Goal: Task Accomplishment & Management: Manage account settings

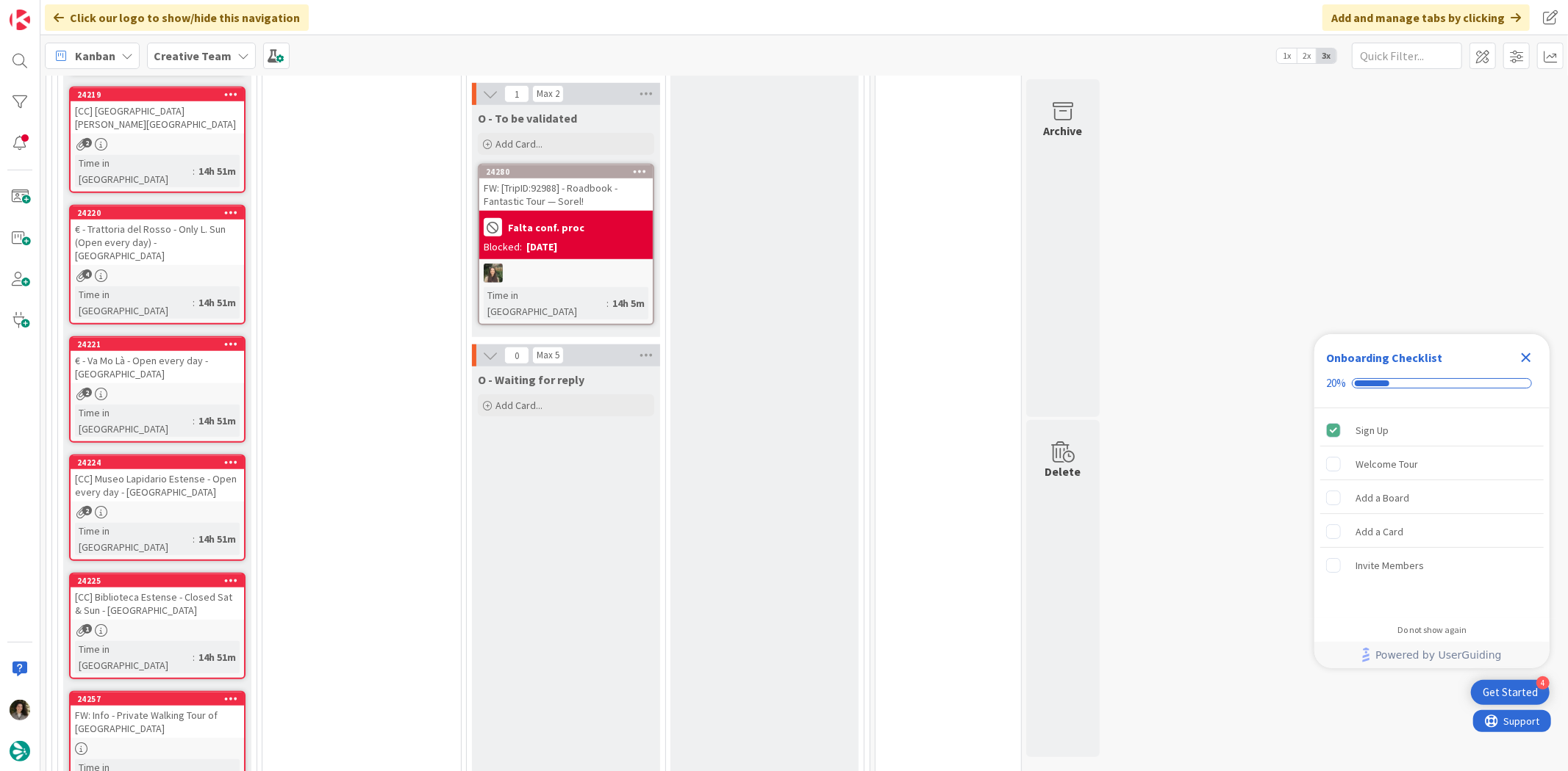
scroll to position [1061, 0]
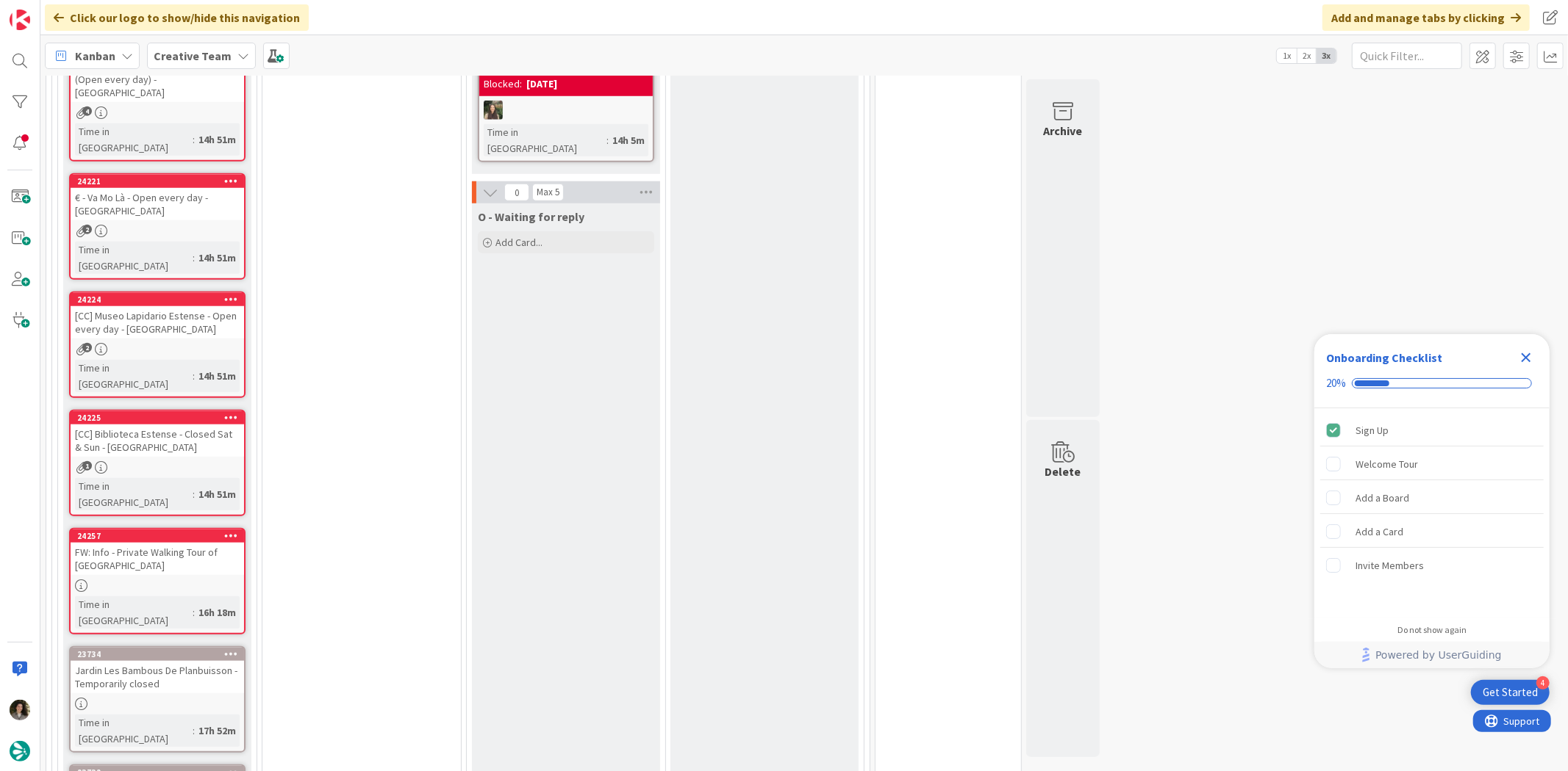
click at [168, 438] on div "FW: Info - Private Walking Tour of [GEOGRAPHIC_DATA]" at bounding box center [157, 559] width 173 height 32
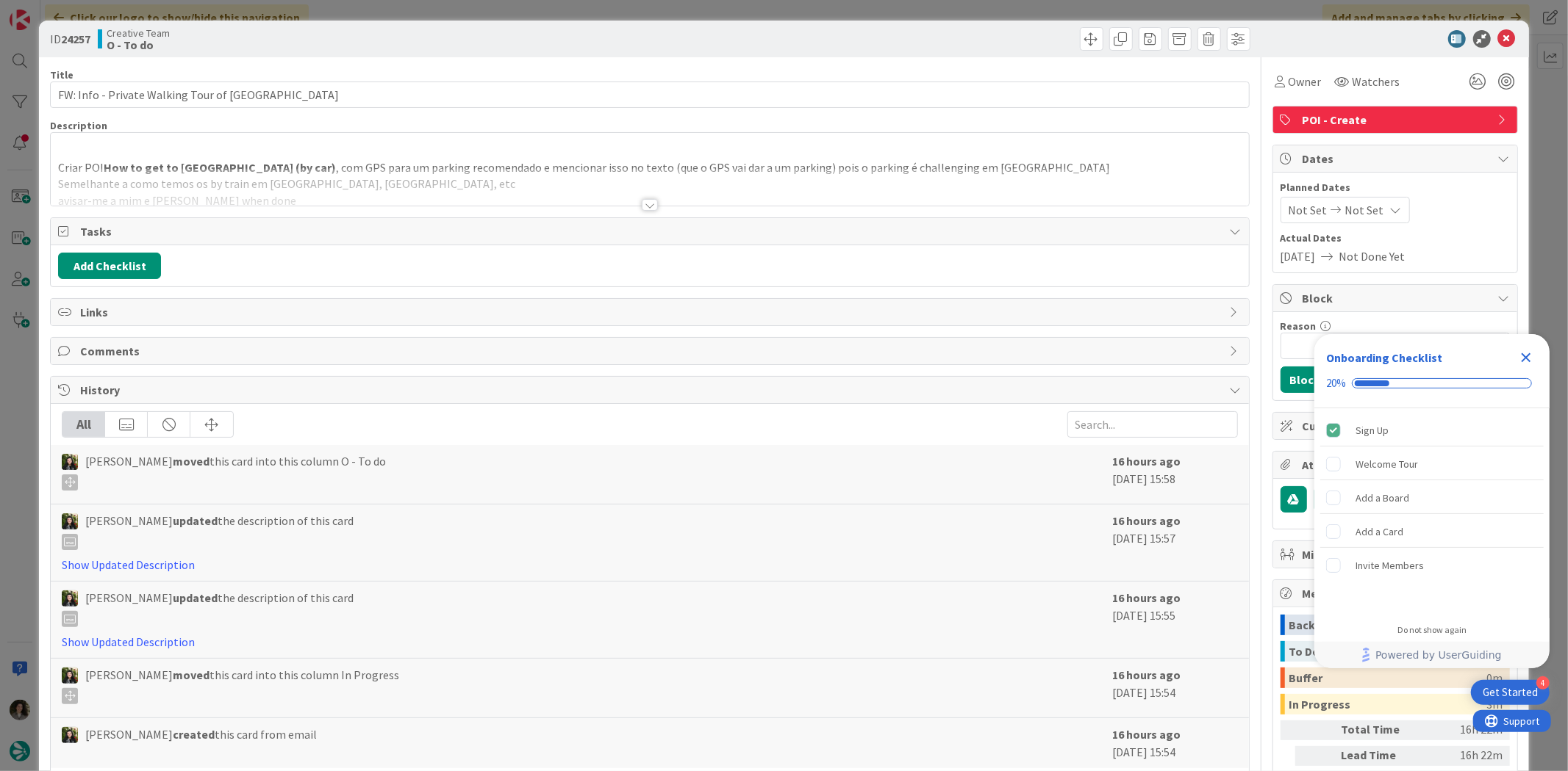
click at [643, 199] on div at bounding box center [650, 205] width 16 height 12
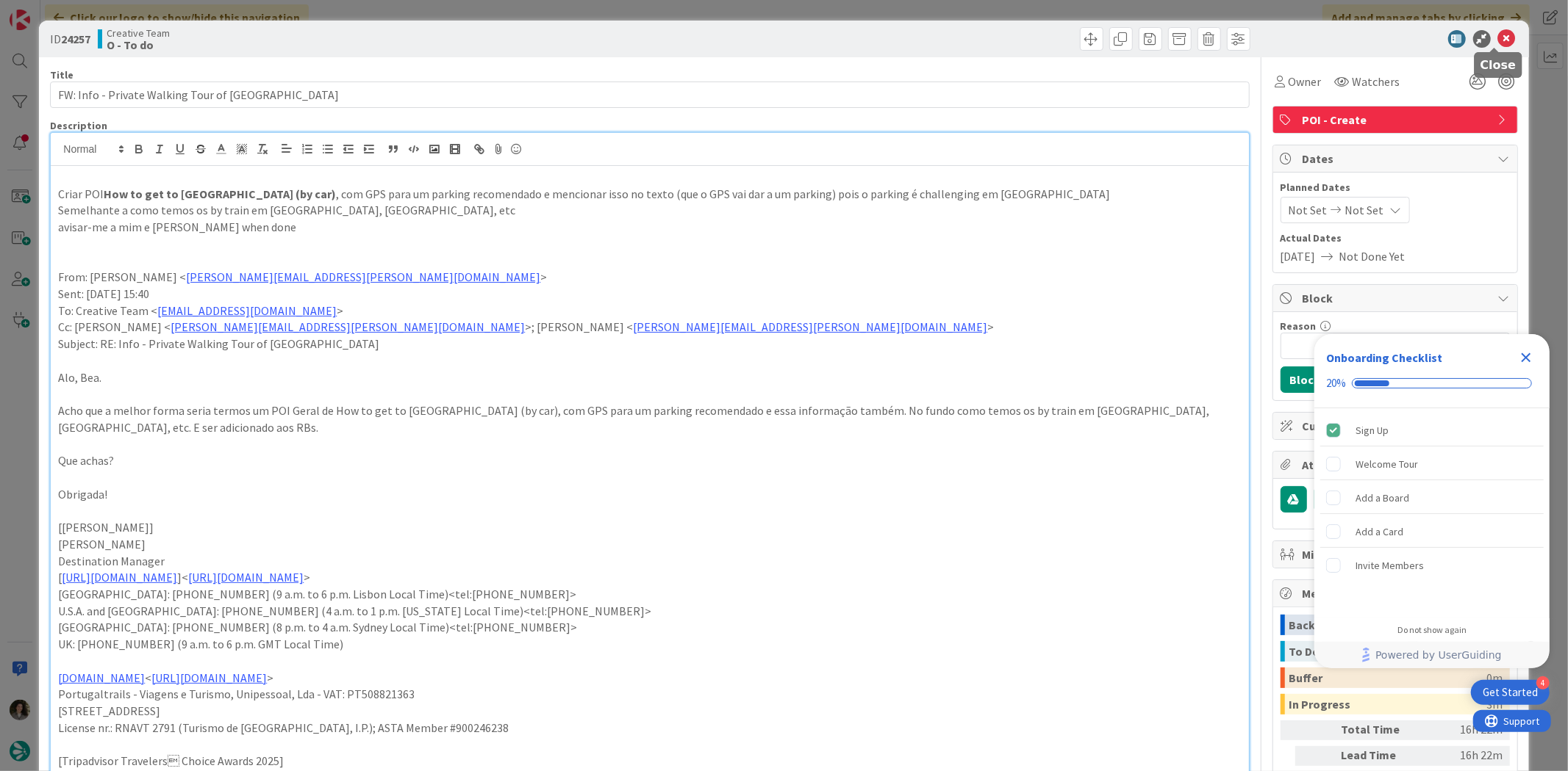
click at [906, 41] on icon at bounding box center [1507, 39] width 18 height 18
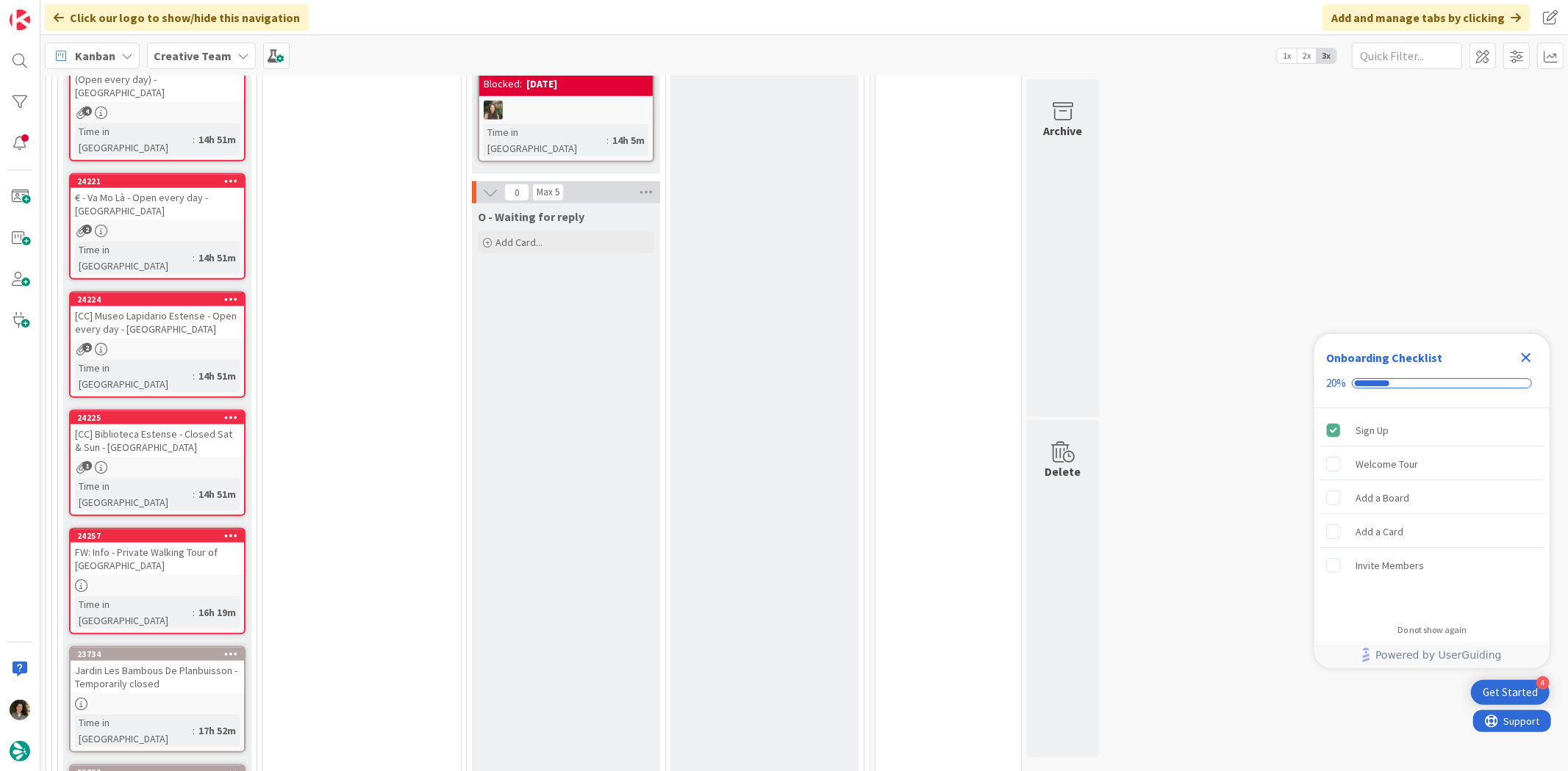
click at [906, 362] on icon "Close Checklist" at bounding box center [1526, 358] width 18 height 18
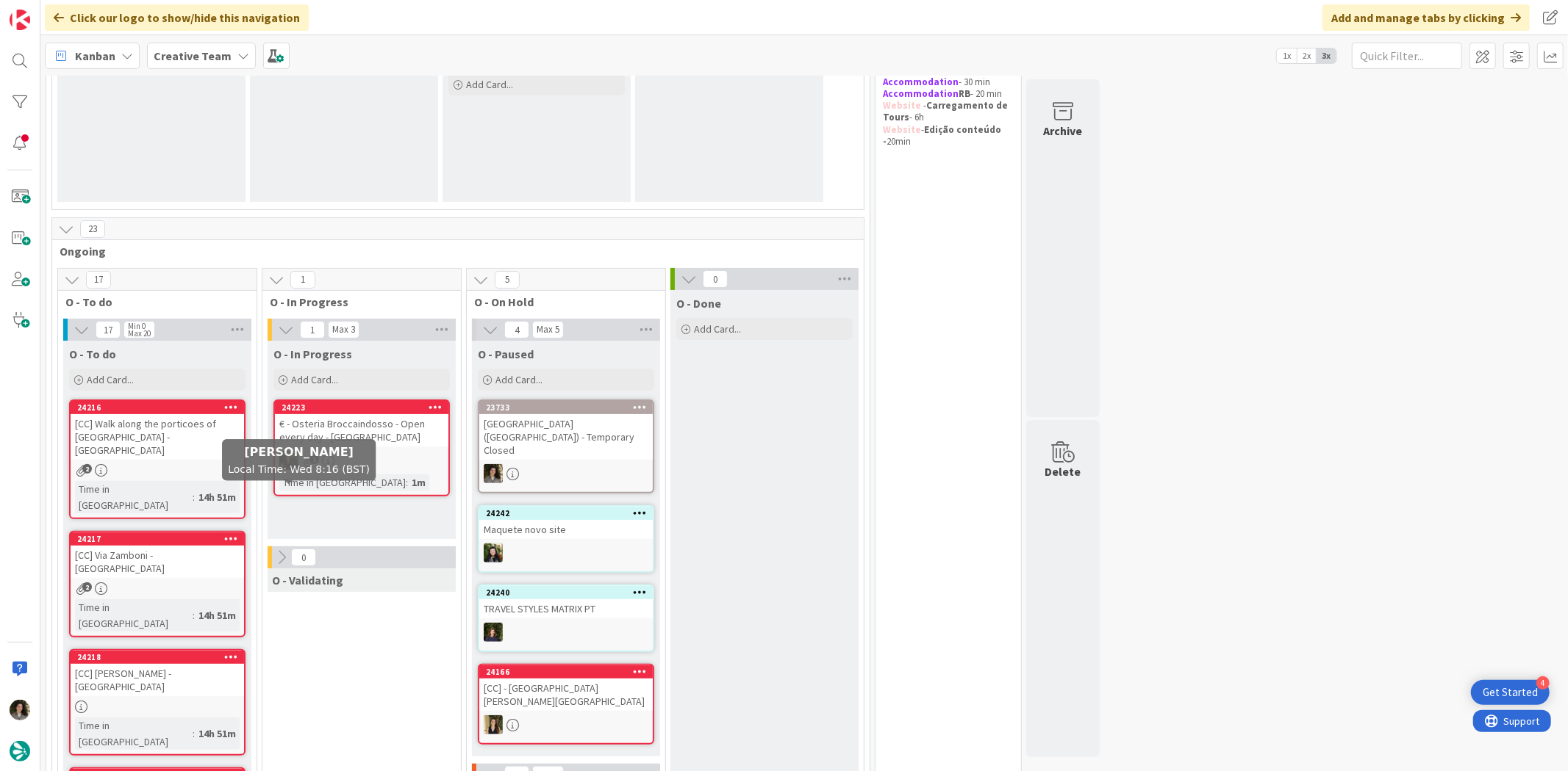
scroll to position [245, 0]
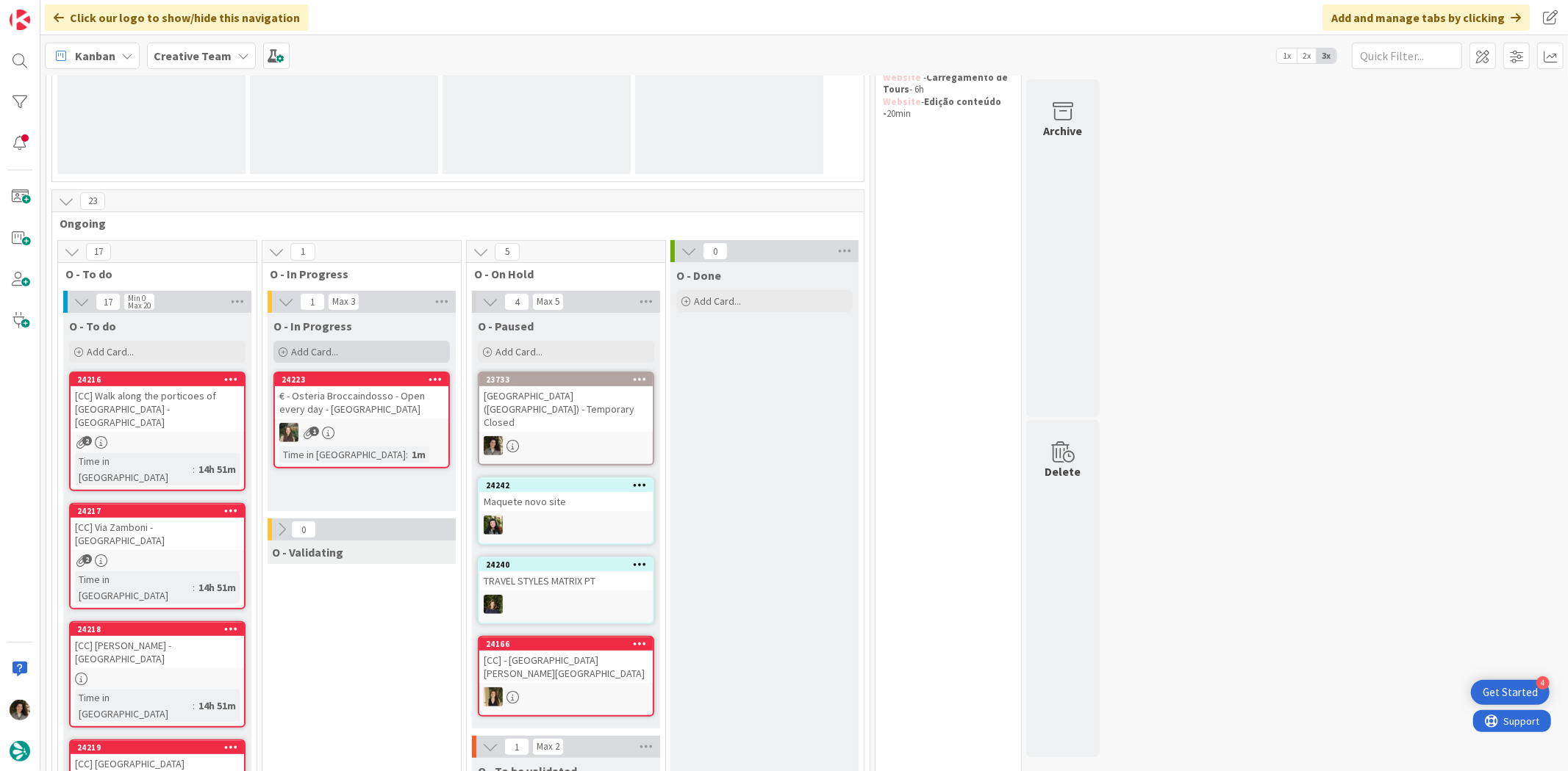
click at [317, 354] on span "Add Card..." at bounding box center [314, 352] width 47 height 13
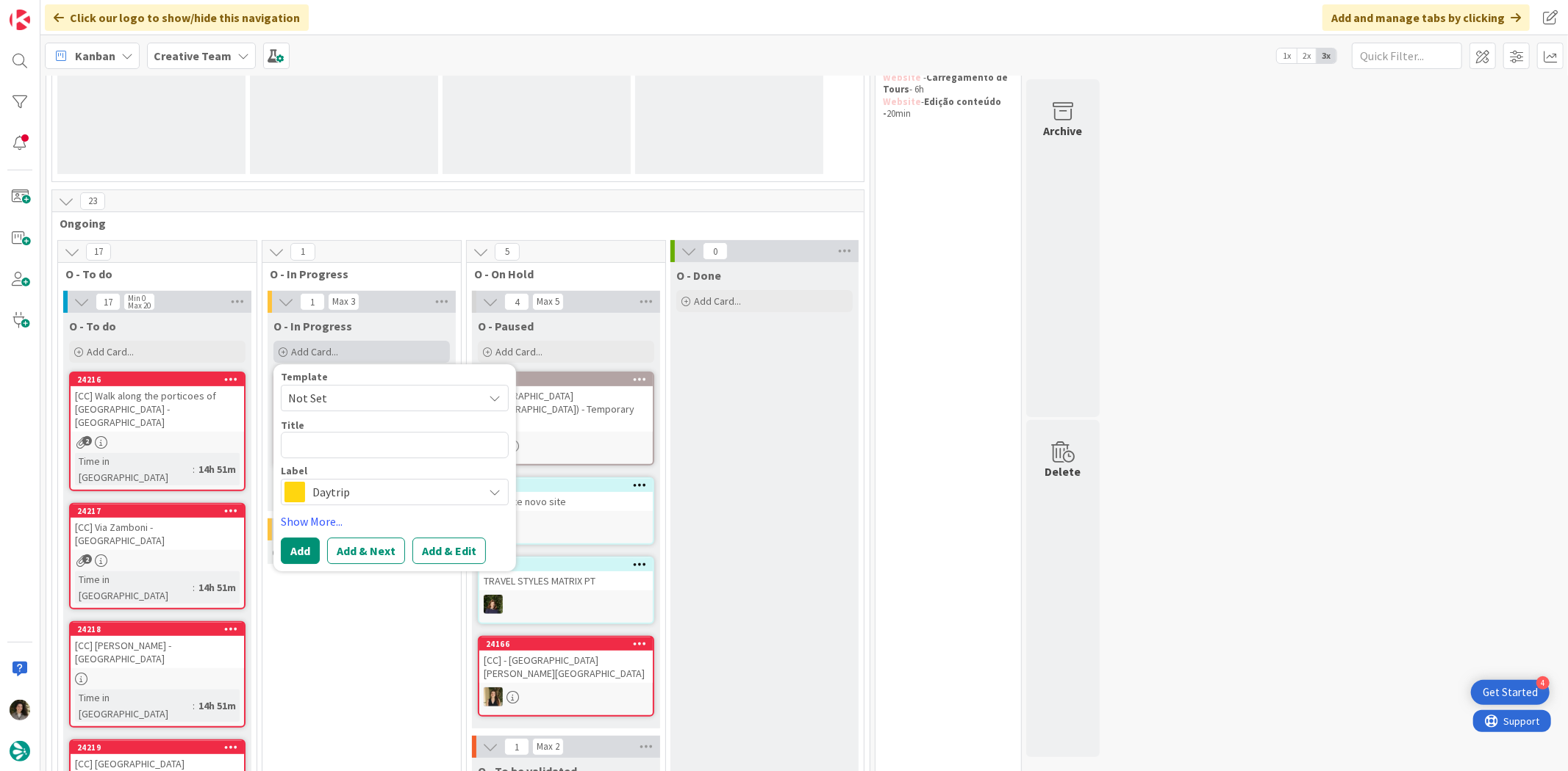
type textarea "T"
type textarea "x"
type textarea "Tr"
type textarea "x"
type textarea "Tra"
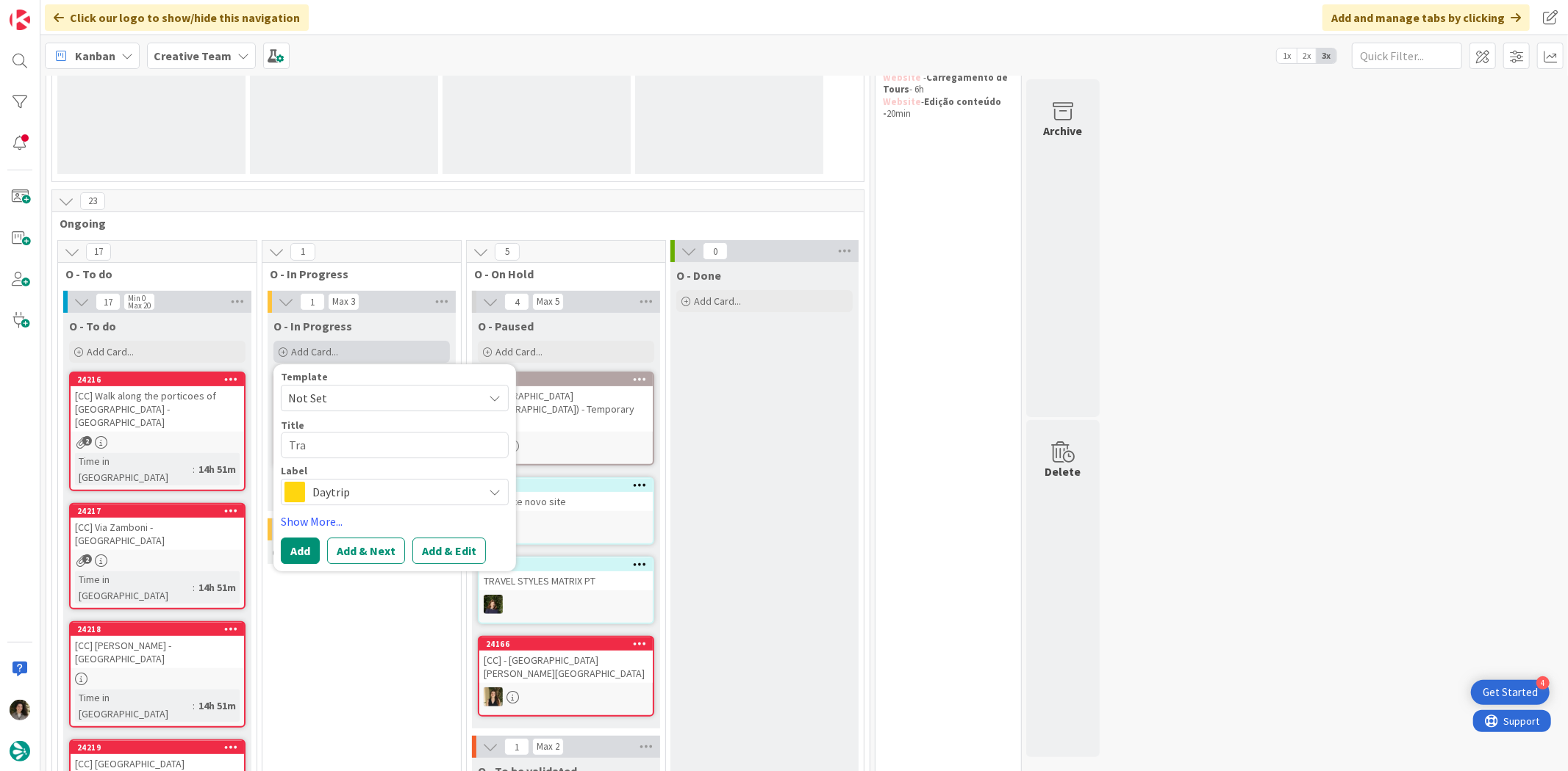
type textarea "x"
type textarea "Trav"
type textarea "x"
type textarea "Trave"
type textarea "x"
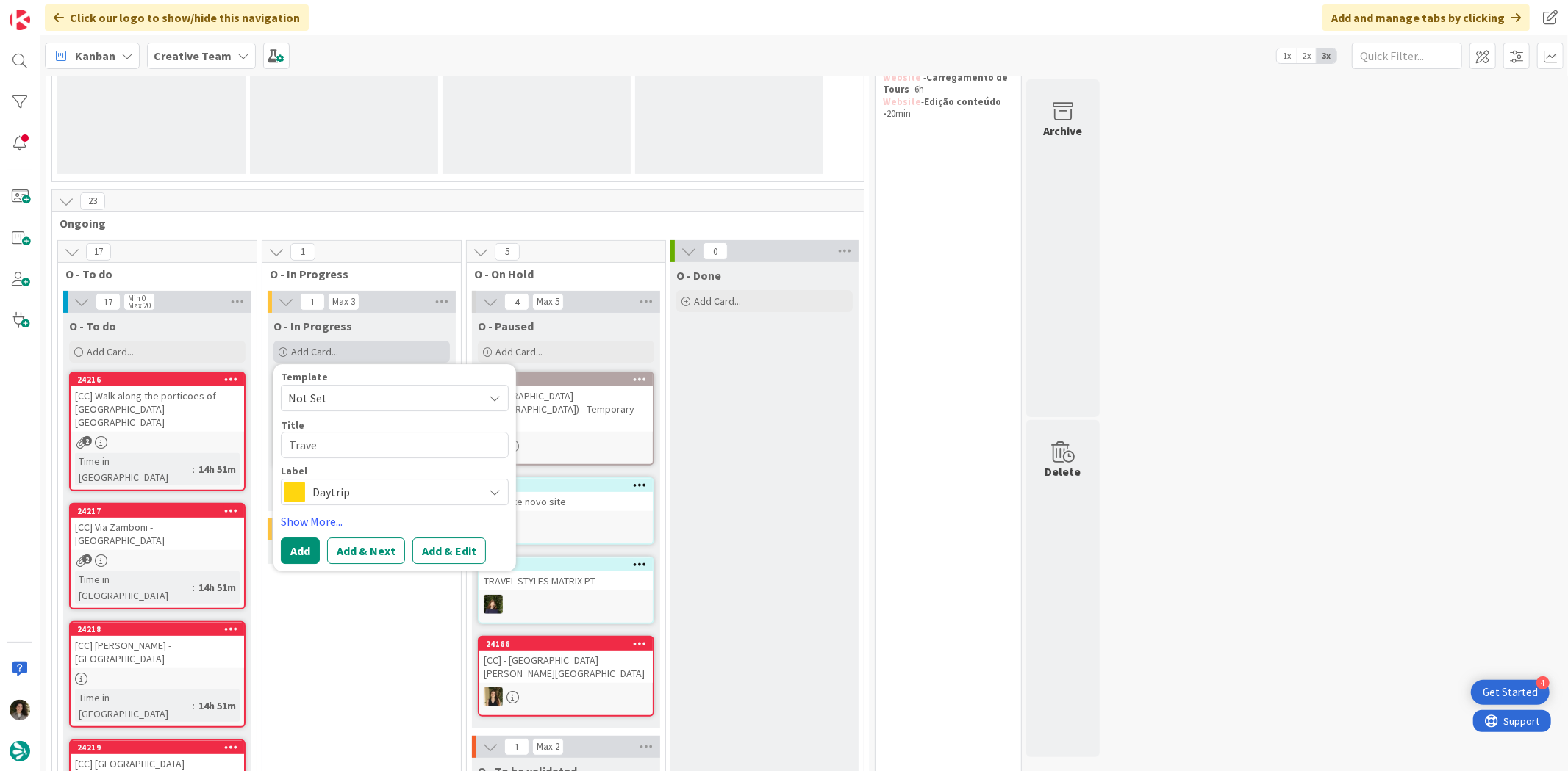
type textarea "Travel"
type textarea "x"
type textarea "Travel S"
type textarea "x"
type textarea "Travel St"
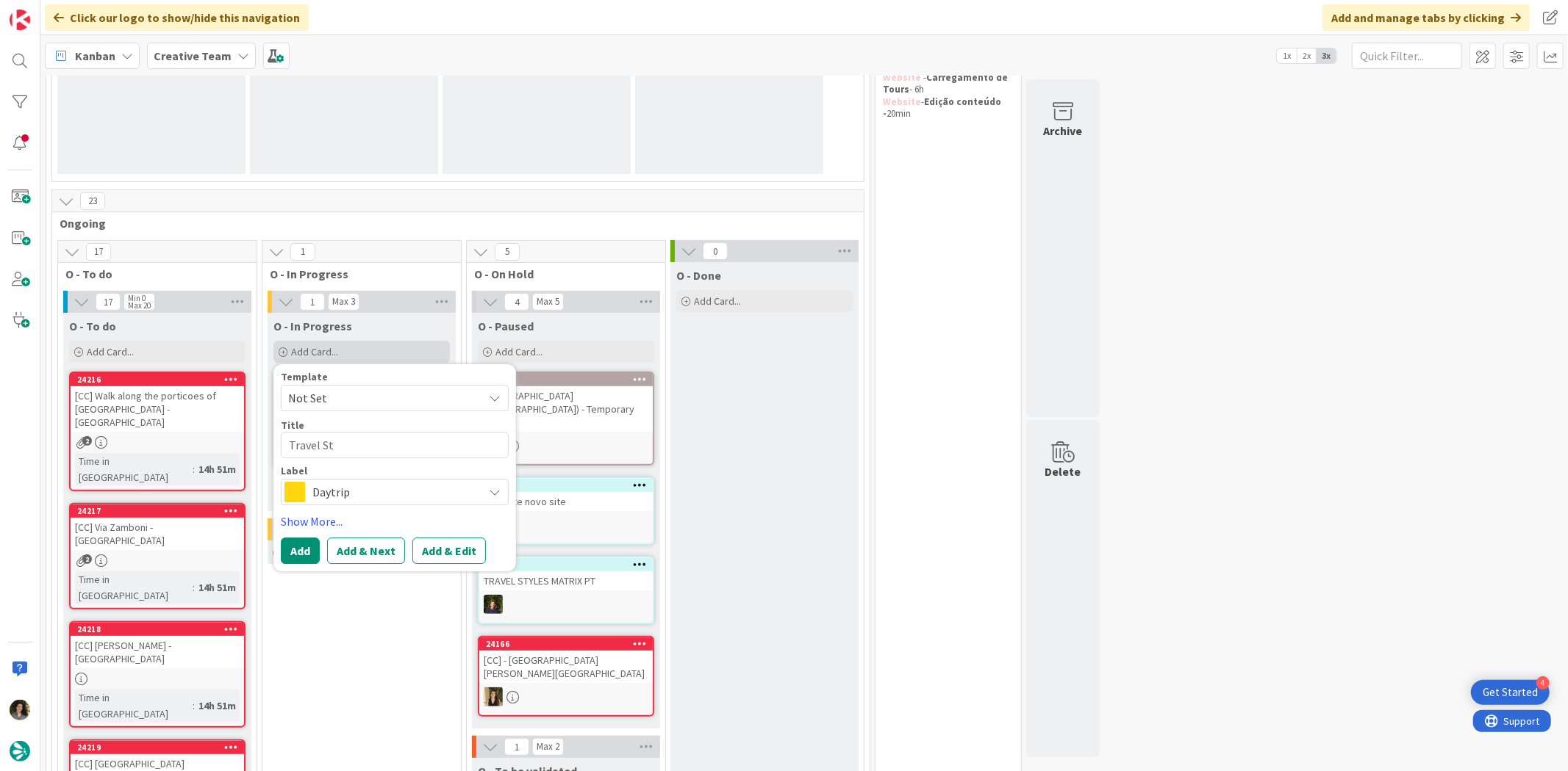
type textarea "x"
type textarea "Travel Styl"
type textarea "x"
type textarea "Travel Style"
type textarea "x"
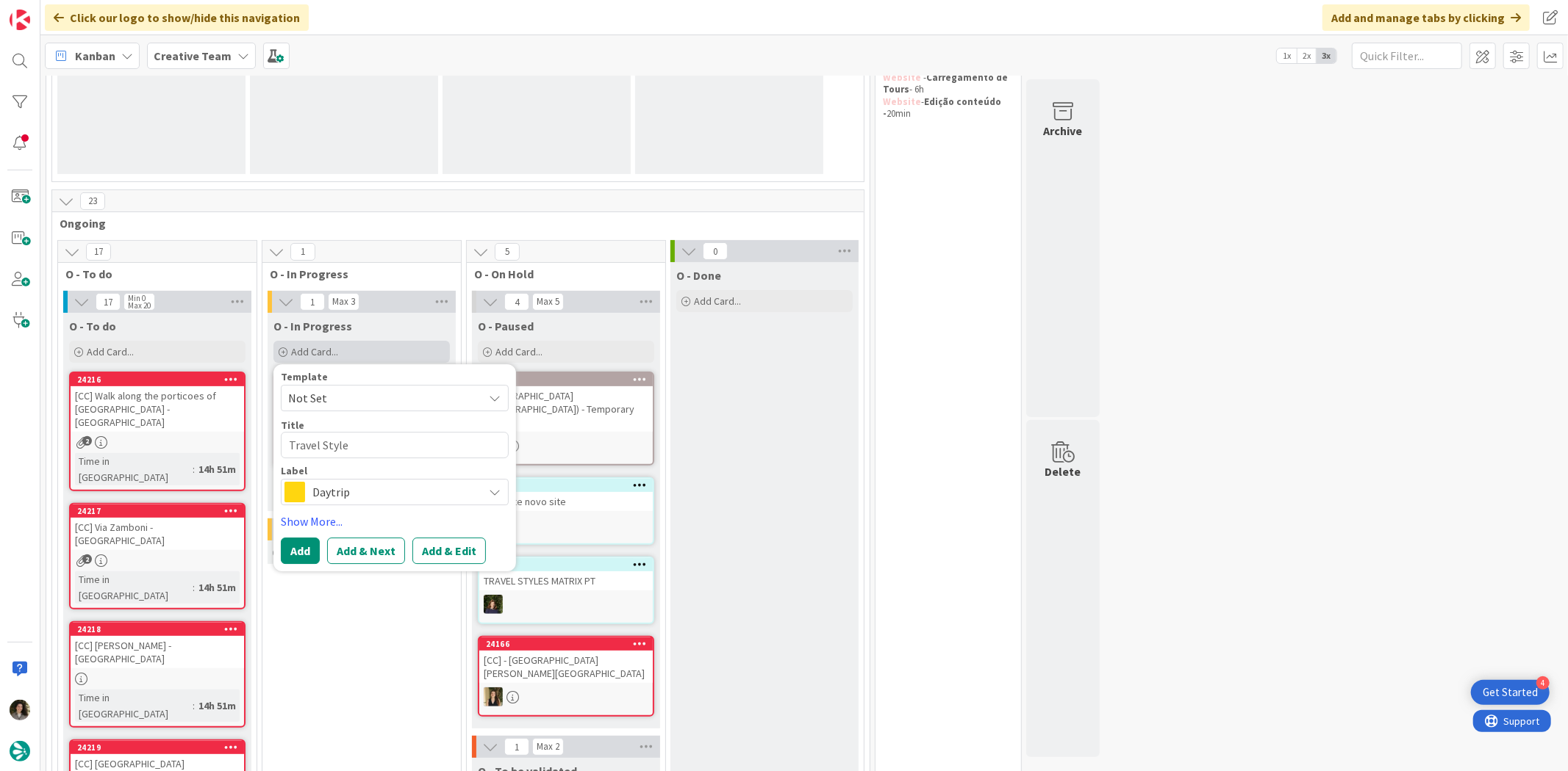
type textarea "Travel Styles"
type textarea "x"
type textarea "Travel Styles"
type textarea "x"
type textarea "Travel Styles M"
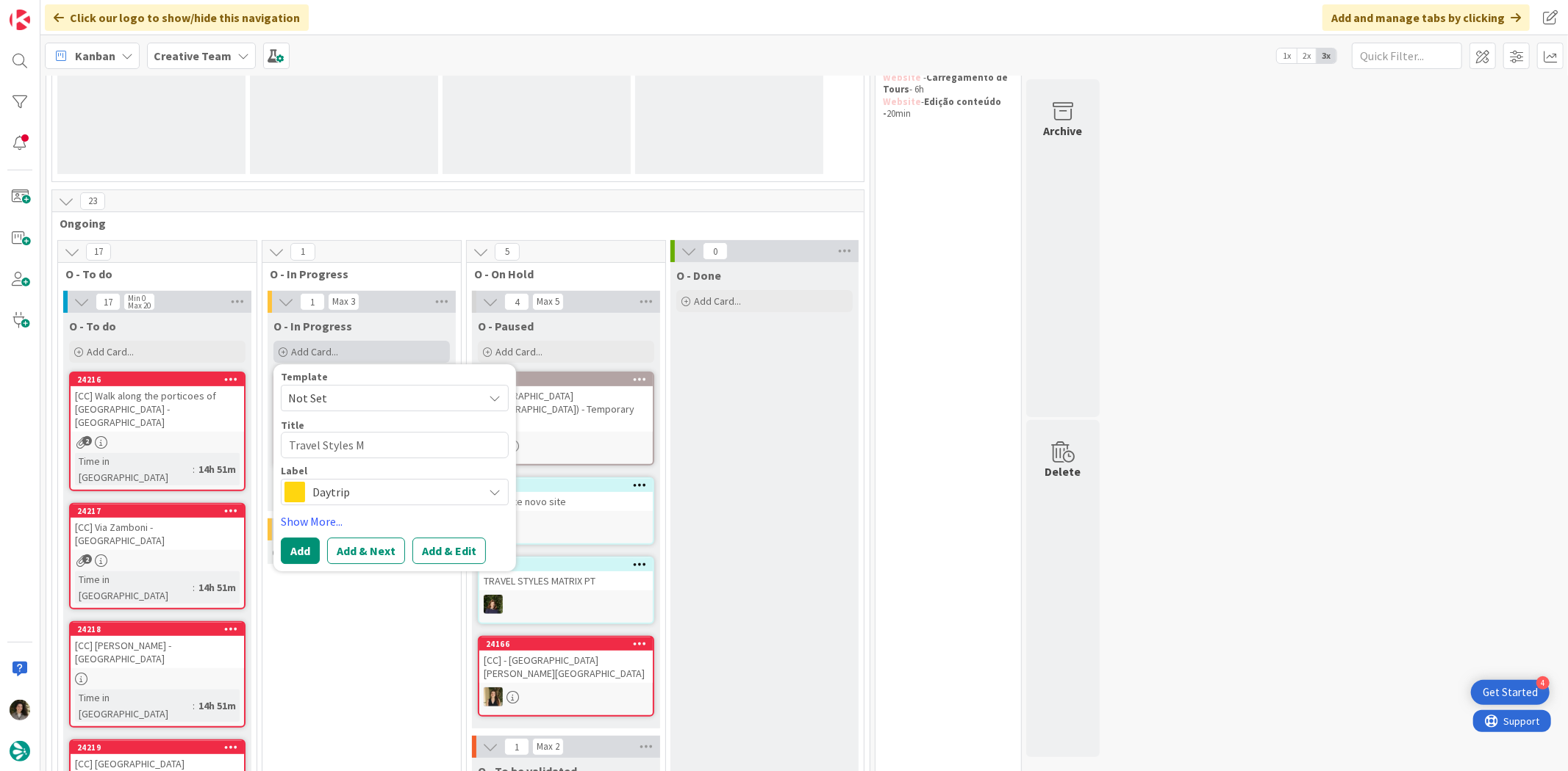
type textarea "x"
type textarea "Travel Styles Ma"
type textarea "x"
type textarea "Travel Styles Mat"
type textarea "x"
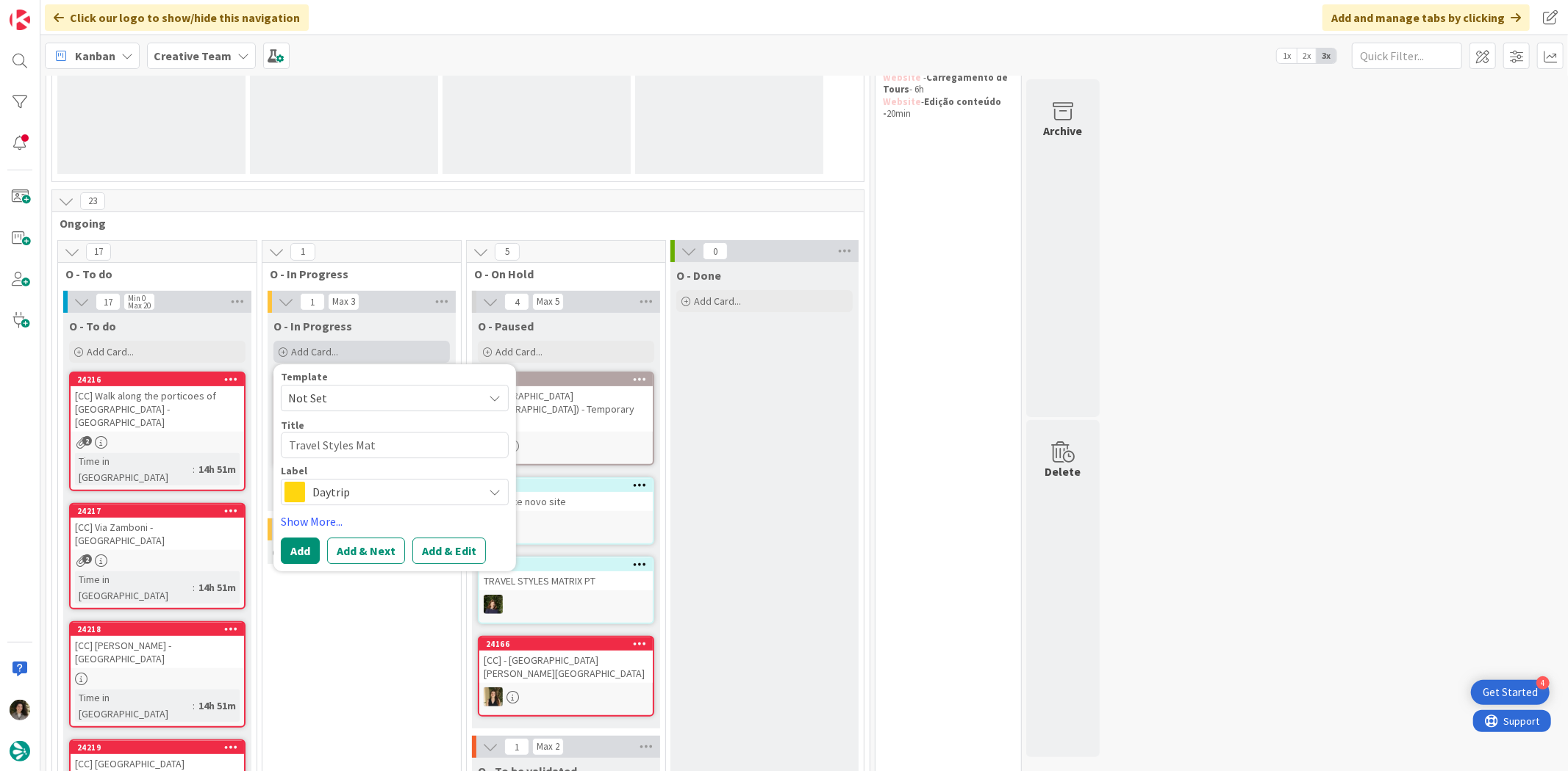
type textarea "Travel Styles Matr"
type textarea "x"
type textarea "Travel Styles Matri"
type textarea "x"
type textarea "Travel Styles Matrix"
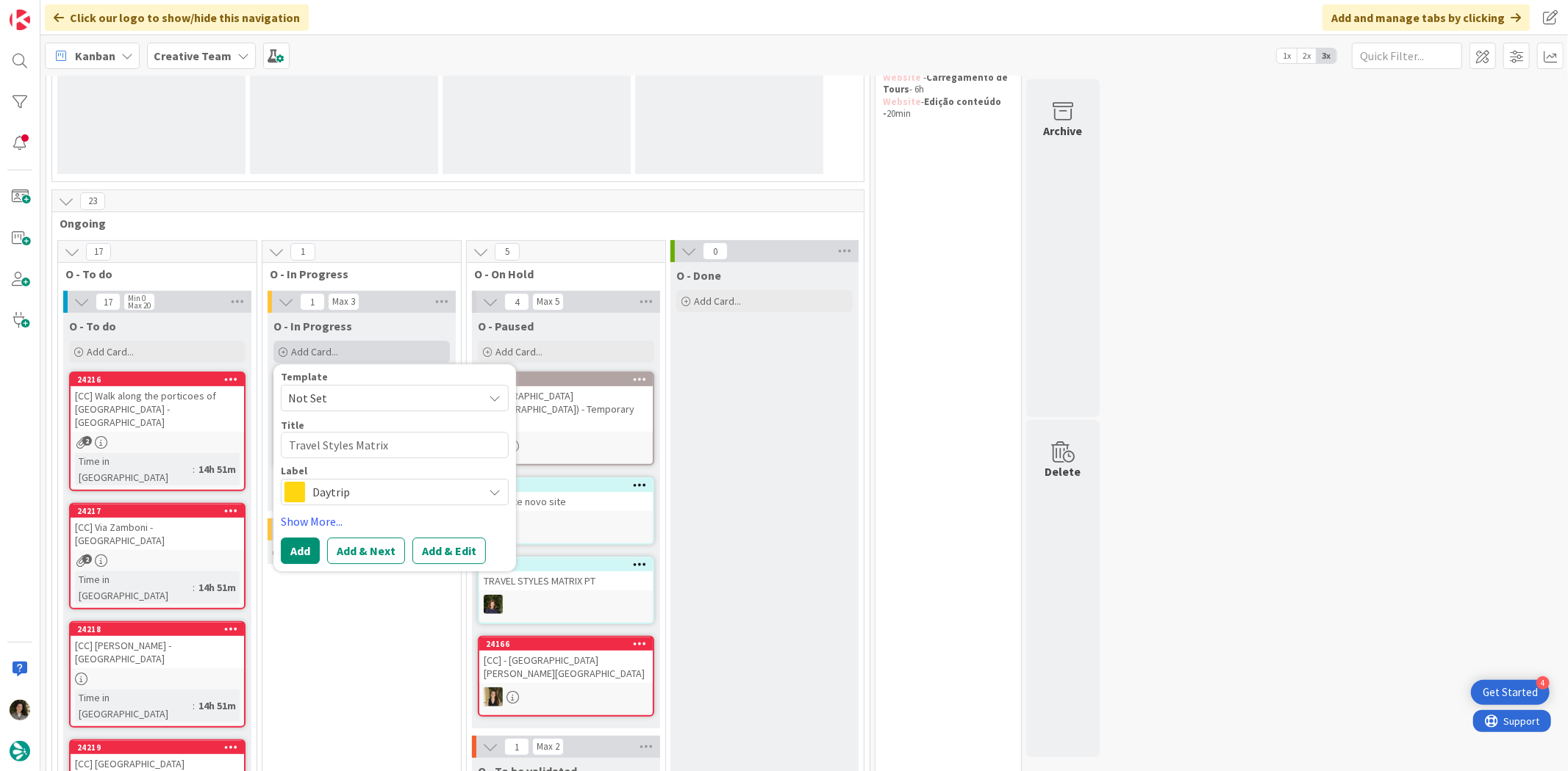
type textarea "x"
type textarea "Travel Styles Matrix"
type textarea "x"
type textarea "Travel Styles Matrix -"
type textarea "x"
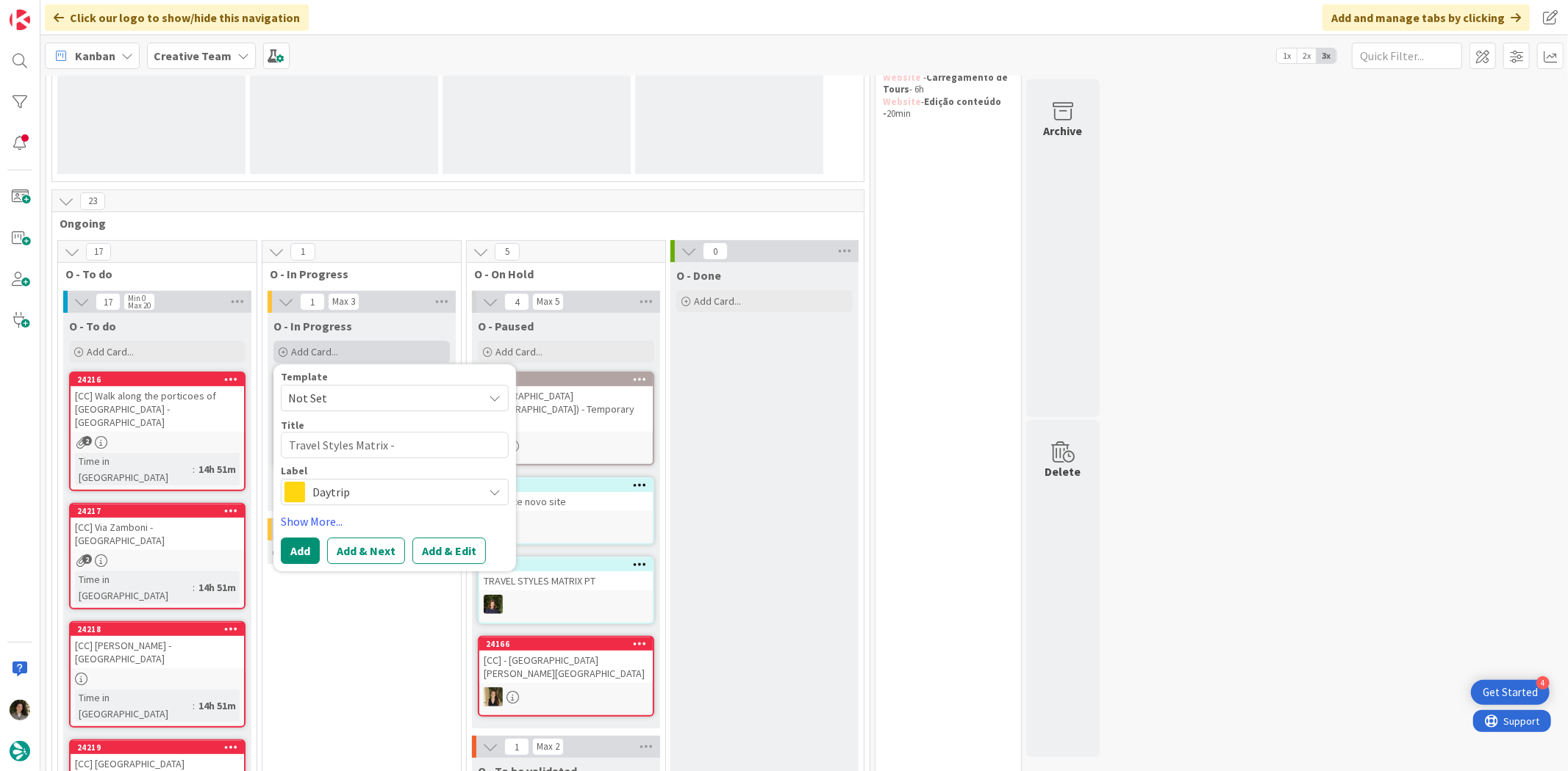
type textarea "Travel Styles Matrix -"
type textarea "x"
type textarea "Travel Styles Matrix - T"
type textarea "x"
type textarea "Travel Styles Matrix - TP"
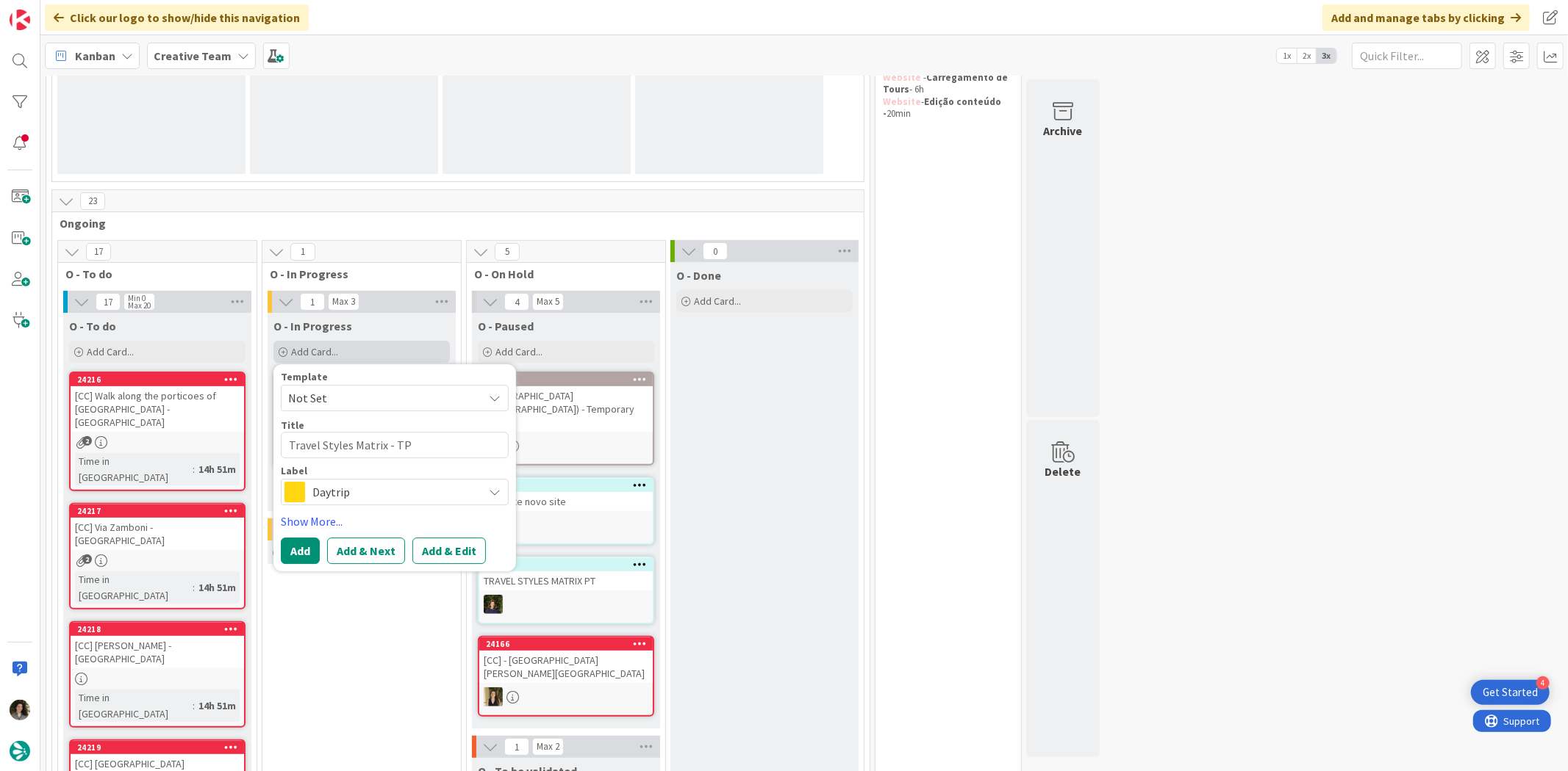
type textarea "x"
type textarea "Travel Styles Matrix - T"
type textarea "x"
type textarea "Travel Styles Matrix -"
type textarea "x"
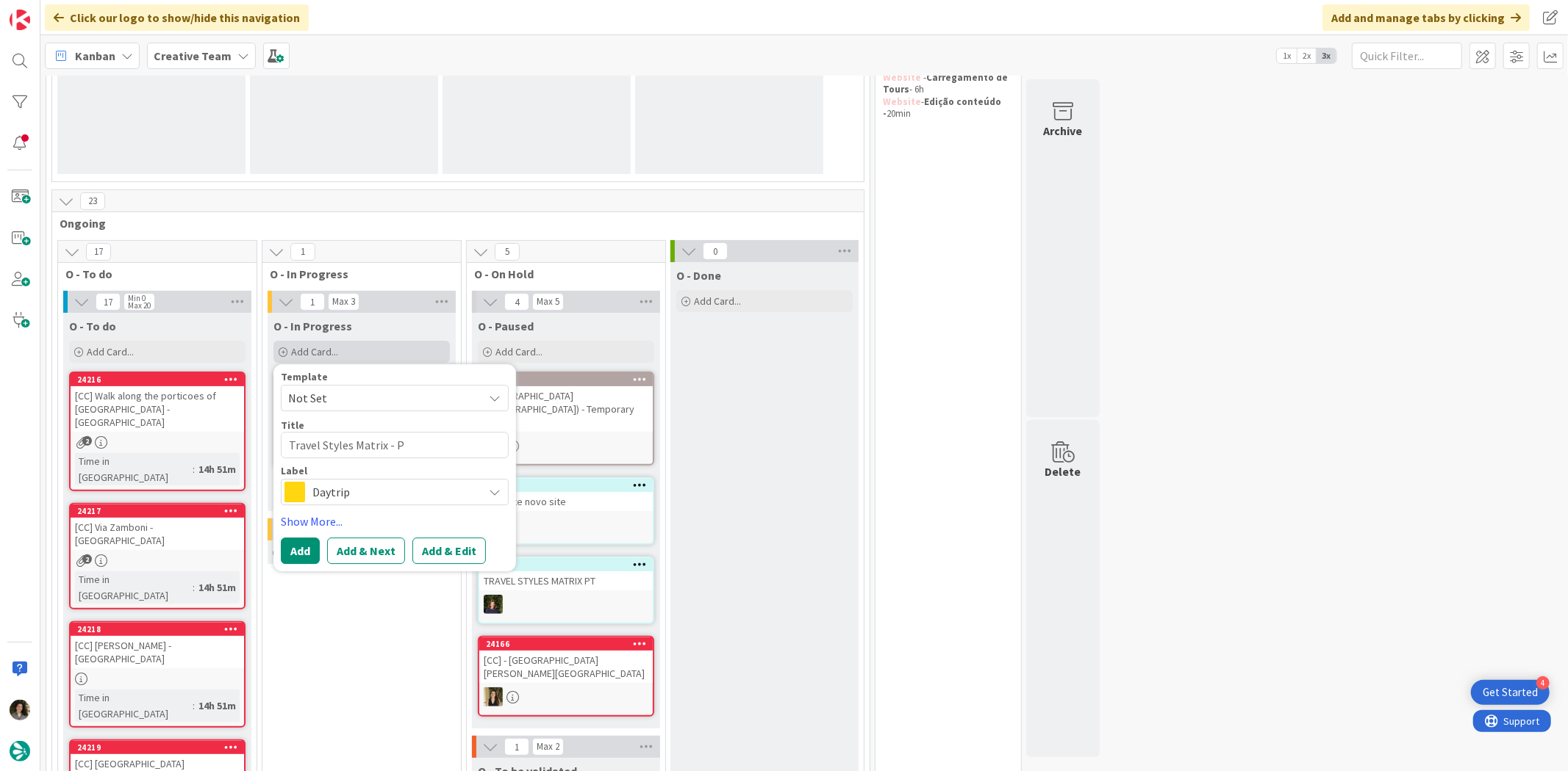
type textarea "Travel Styles Matrix - PT"
type textarea "x"
type textarea "Travel Styles Matrix - PT"
type textarea "x"
type textarea "Travel Styles Matrix - PT C"
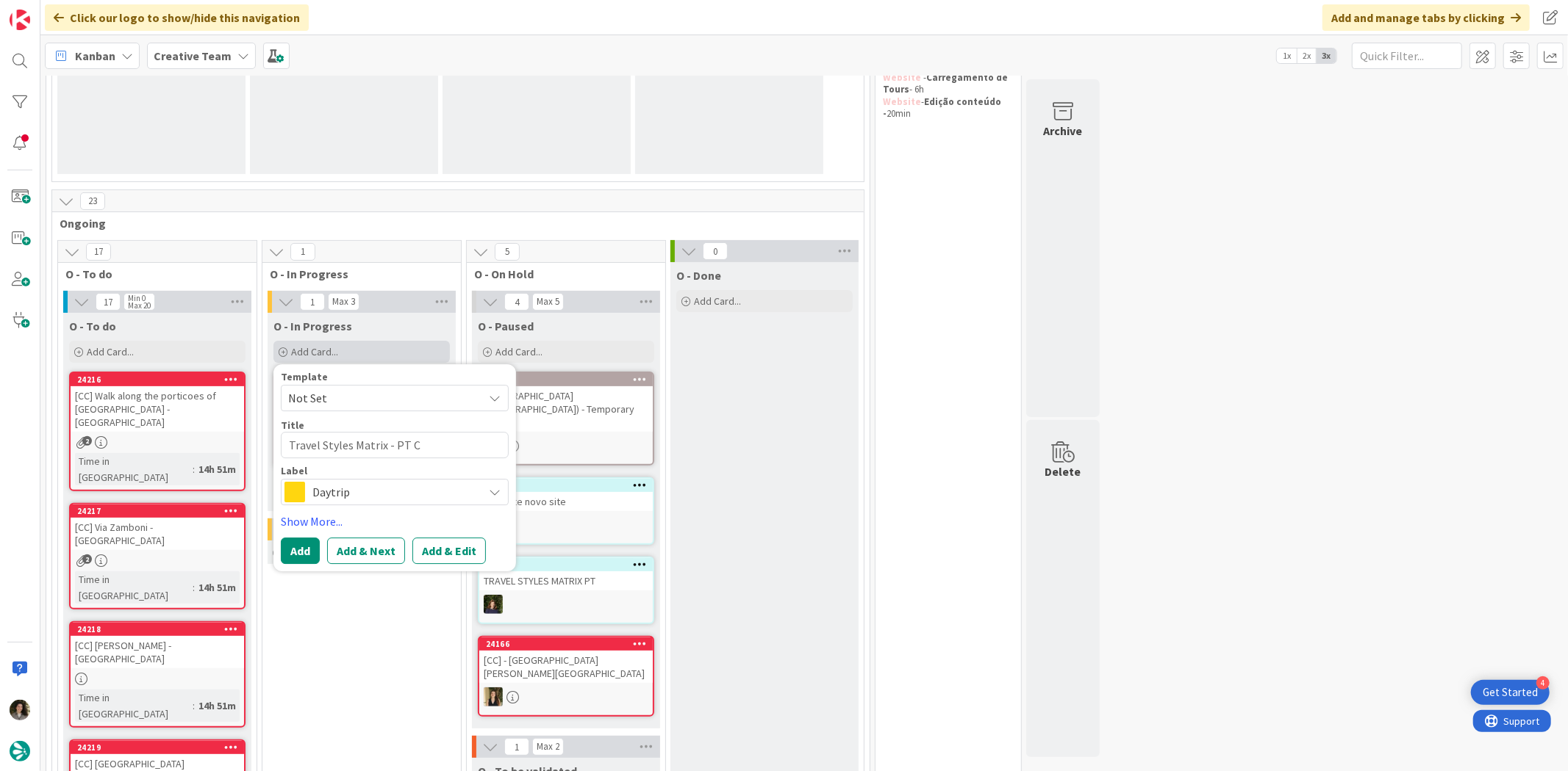
type textarea "x"
type textarea "Travel Styles Matrix - PT CO"
type textarea "x"
type textarea "Travel Styles Matrix - PT C"
type textarea "x"
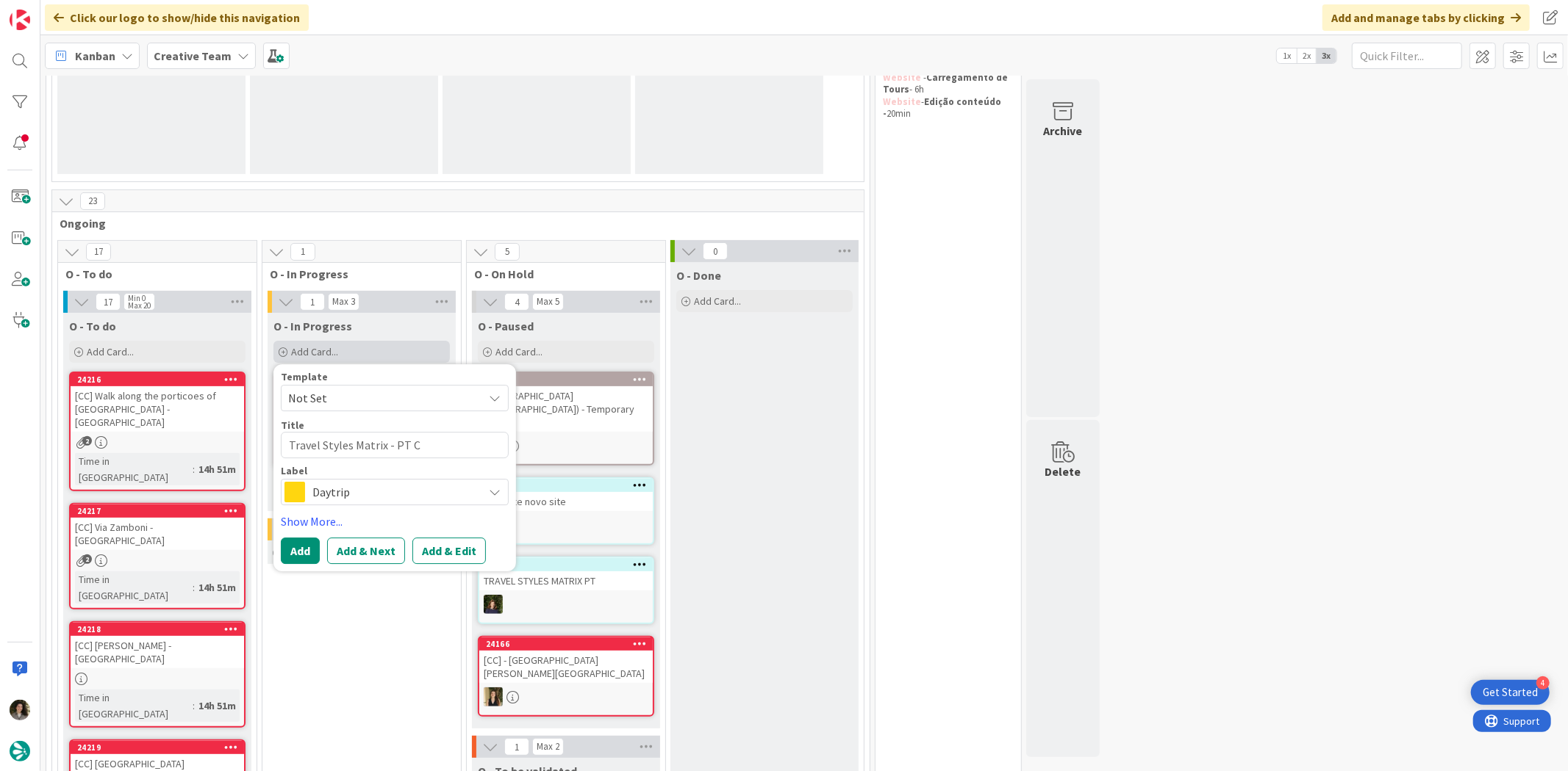
type textarea "Travel Styles Matrix - PT Co"
type textarea "x"
type textarea "Travel Styles Matrix - PT Cos"
type textarea "x"
type textarea "Travel Styles Matrix - PT Cost"
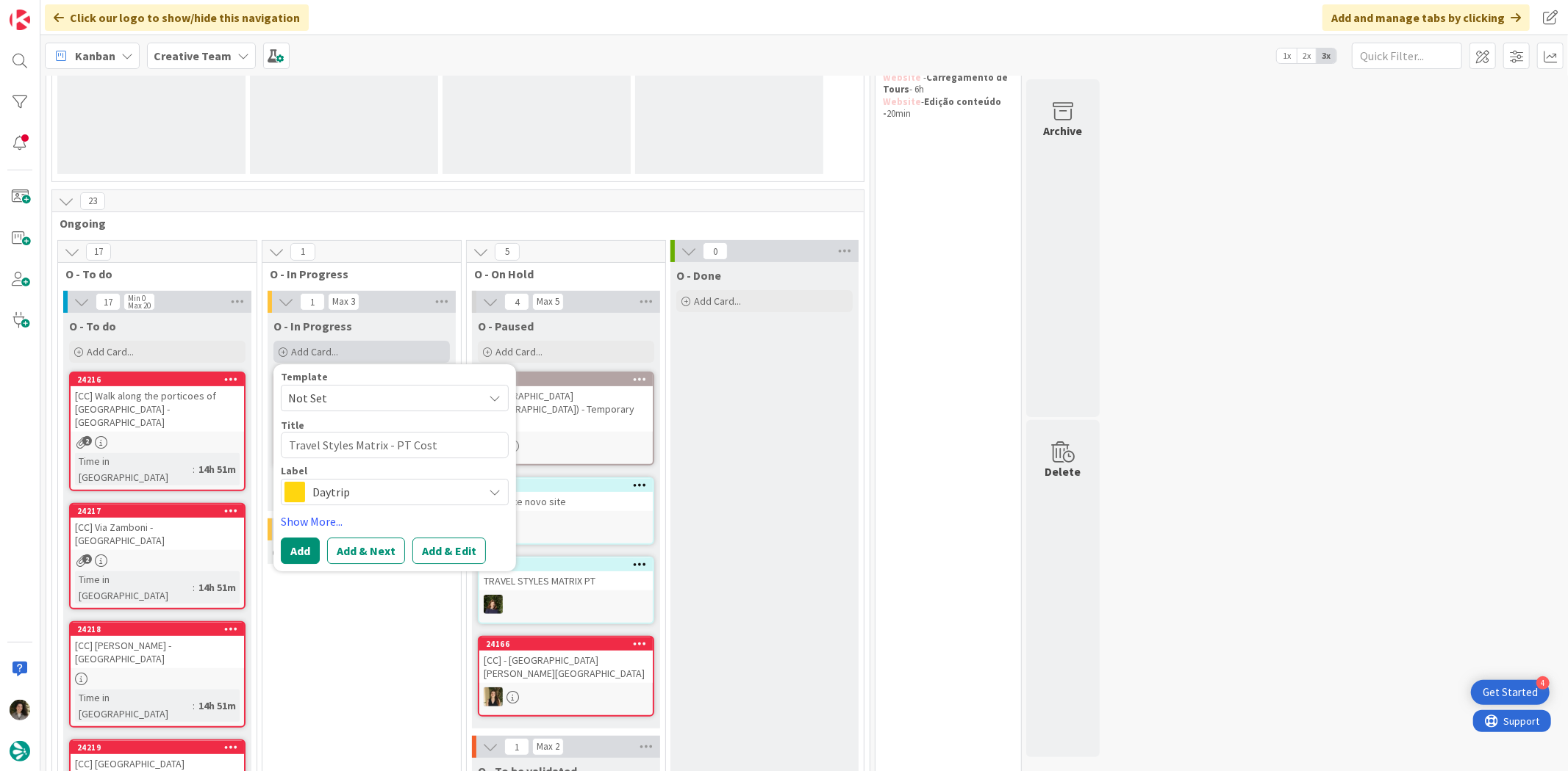
type textarea "x"
type textarea "Travel Styles Matrix - PT Cost-"
type textarea "x"
type textarea "Travel Styles Matrix - PT Cost-Cp"
type textarea "x"
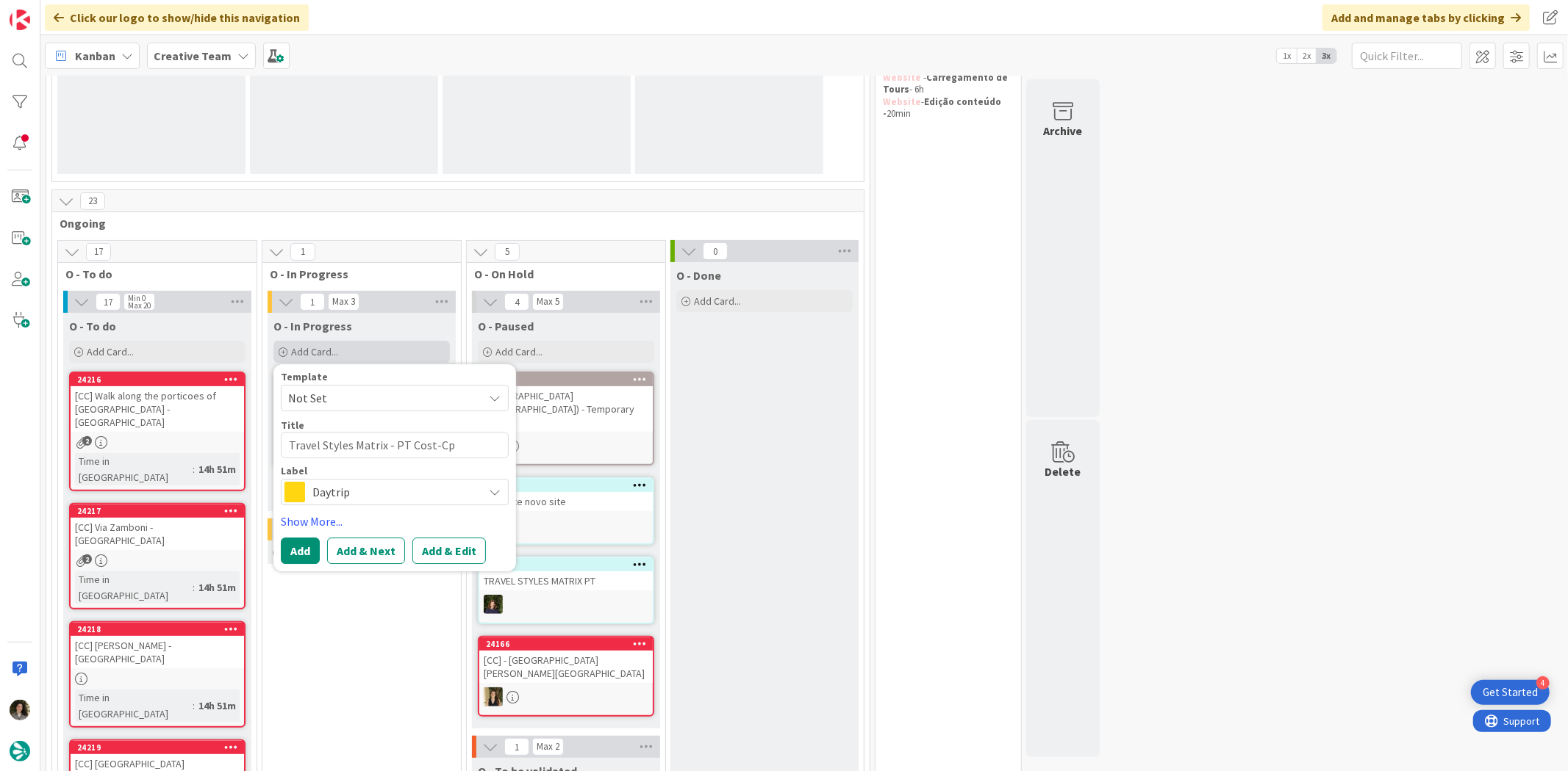
type textarea "Travel Styles Matrix - PT Cost-Cpo"
type textarea "x"
type textarea "Travel Styles Matrix - PT Cost-Cpom"
type textarea "x"
type textarea "Travel Styles Matrix - PT Cost-Cpoms"
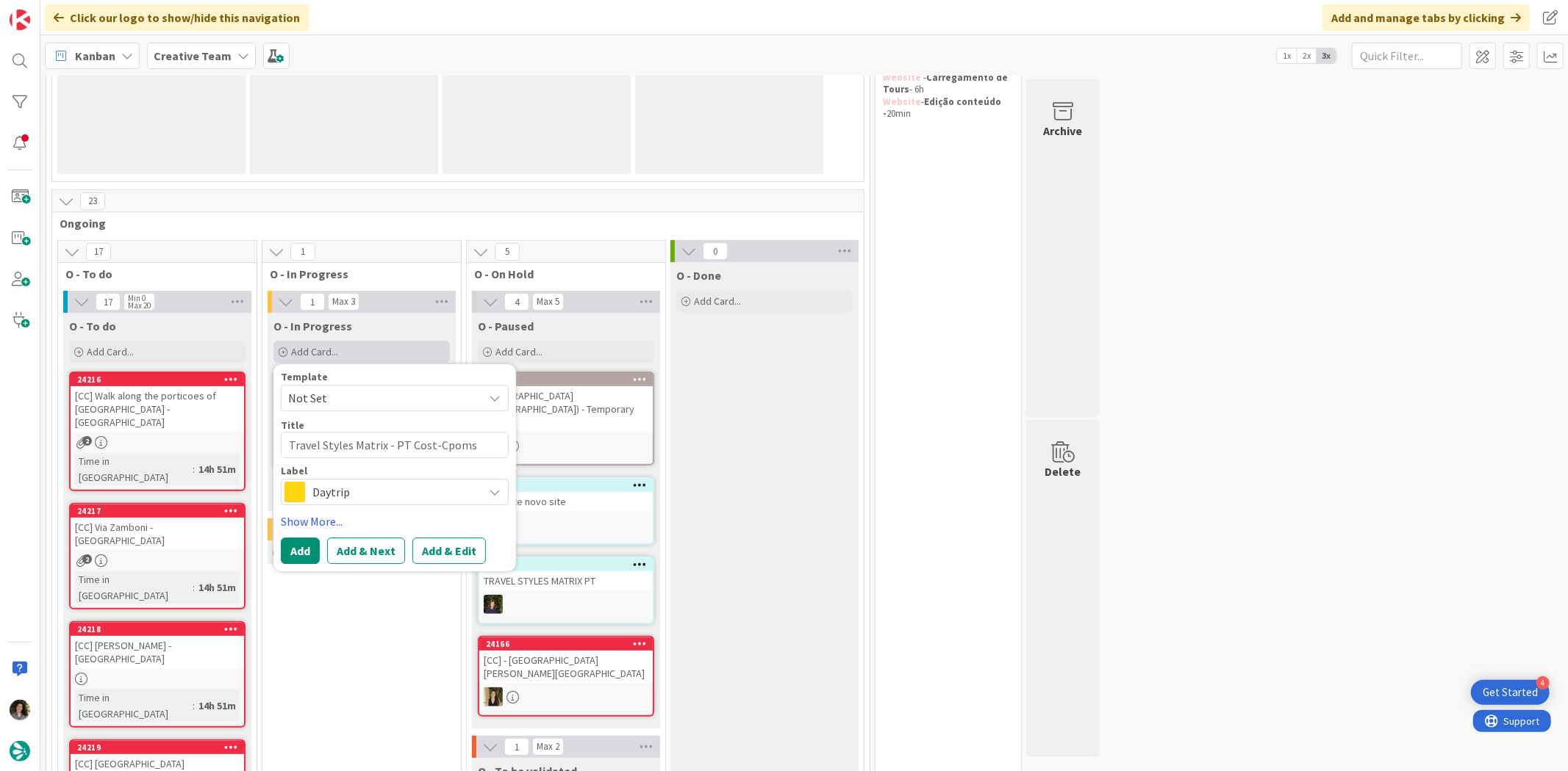
type textarea "x"
type textarea "Travel Styles Matrix - PT Cost-Cpom"
type textarea "x"
type textarea "Travel Styles Matrix - PT Cost-Cpo"
type textarea "x"
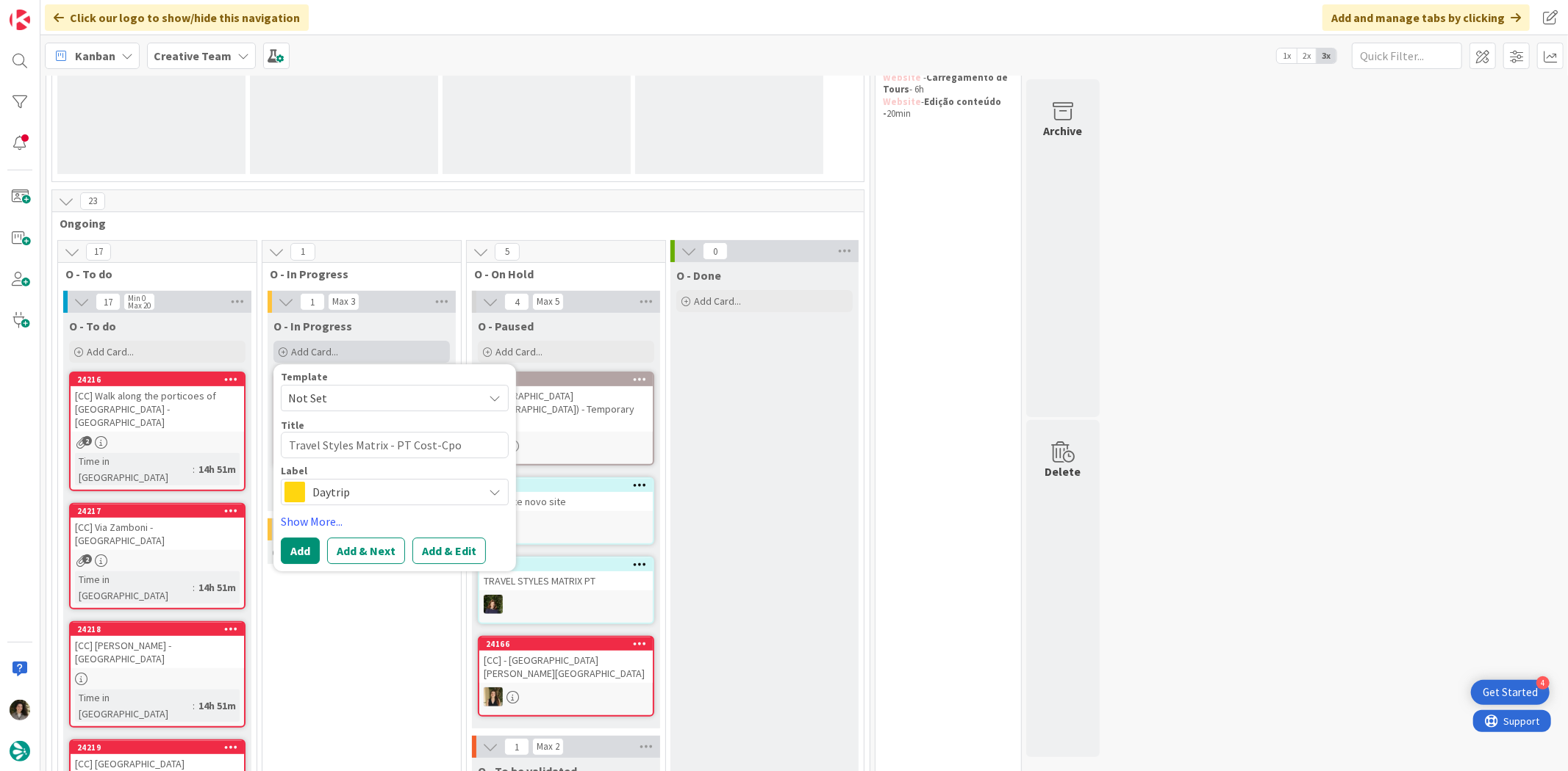
type textarea "Travel Styles Matrix - PT Cost-Cp"
type textarea "x"
type textarea "Travel Styles Matrix - PT Cost-C"
type textarea "x"
type textarea "Travel Styles Matrix - PT Cost-Co"
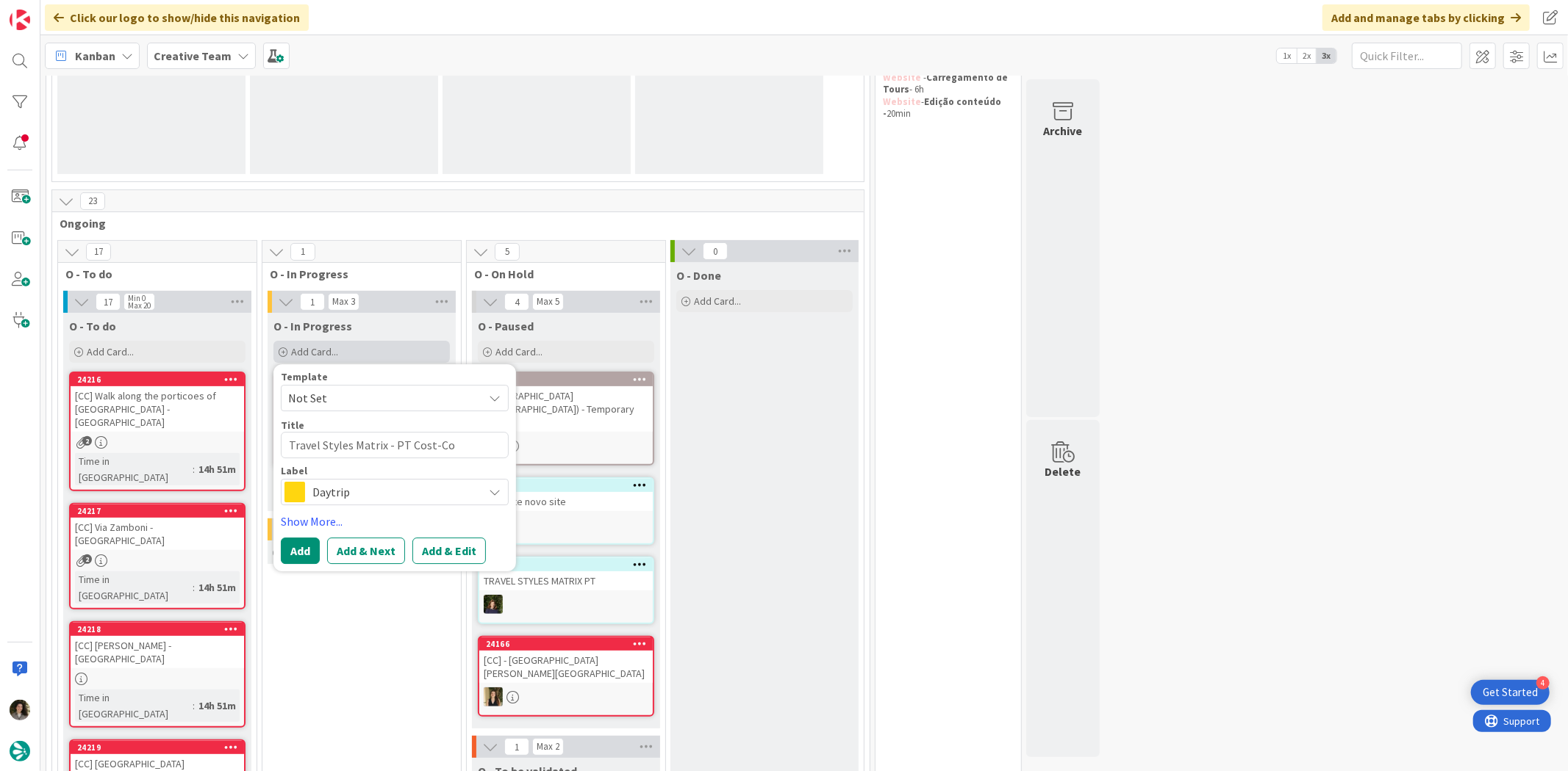
type textarea "x"
type textarea "Travel Styles Matrix - PT Cost-Con"
type textarea "x"
type textarea "Travel Styles Matrix - PT Cost-Cons"
type textarea "x"
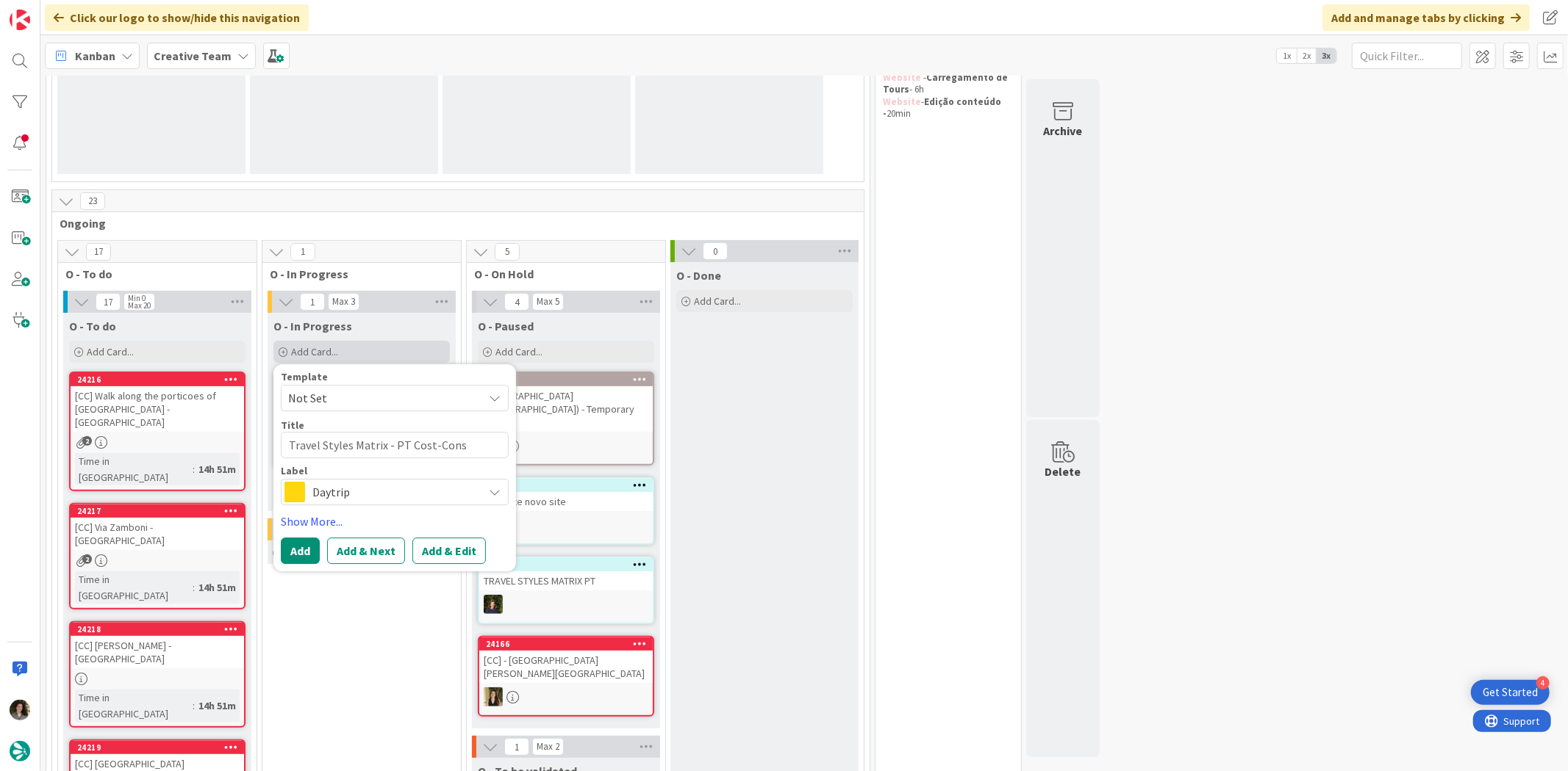
type textarea "Travel Styles Matrix - PT Cost-Consc"
type textarea "x"
type textarea "Travel Styles Matrix - PT Cost-Consci"
type textarea "x"
type textarea "Travel Styles Matrix - PT Cost-Conscio"
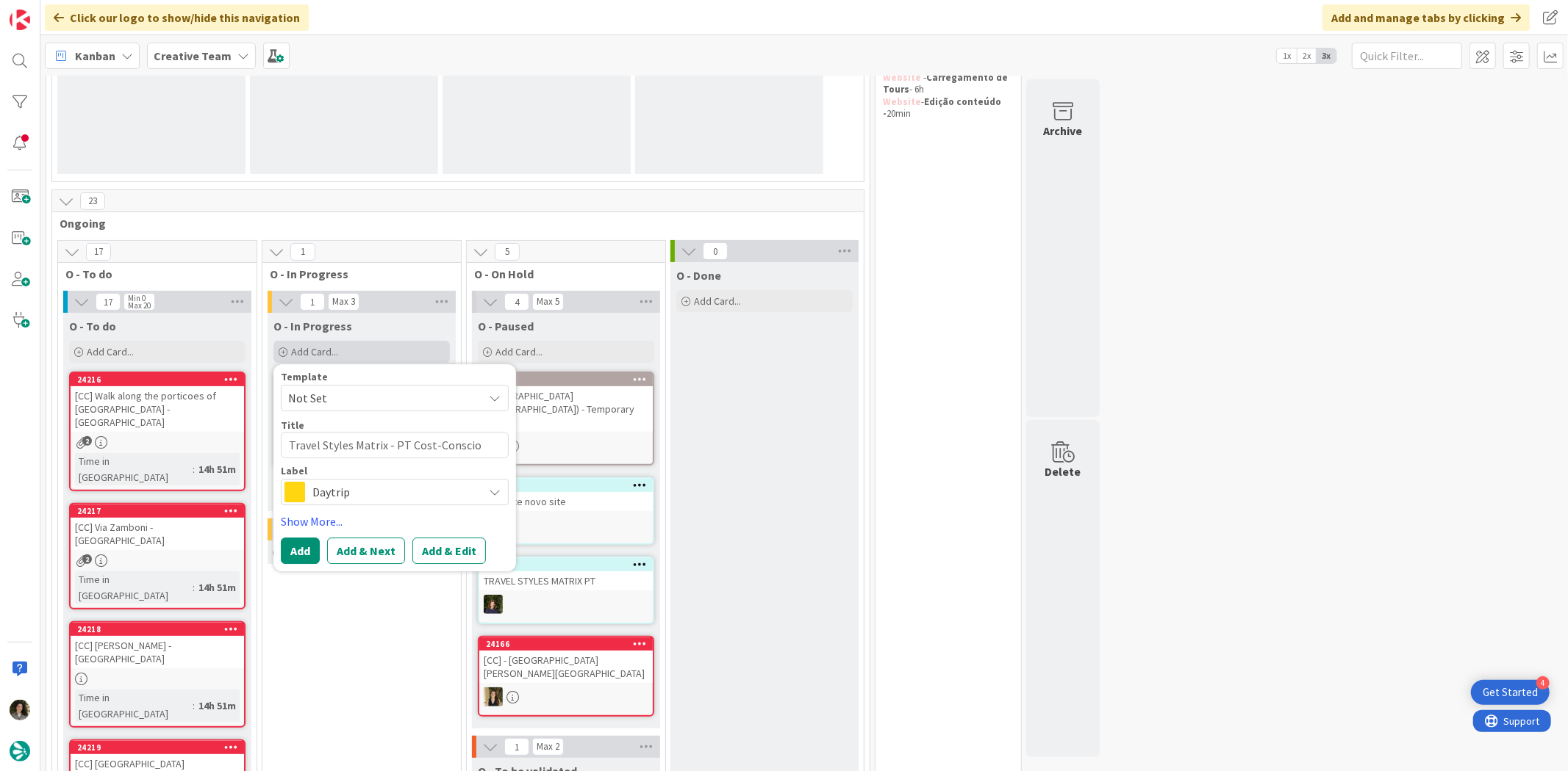
type textarea "x"
type textarea "Travel Styles Matrix - PT Cost-Consciou"
type textarea "x"
type textarea "Travel Styles Matrix - PT Cost-Conscious"
type textarea "x"
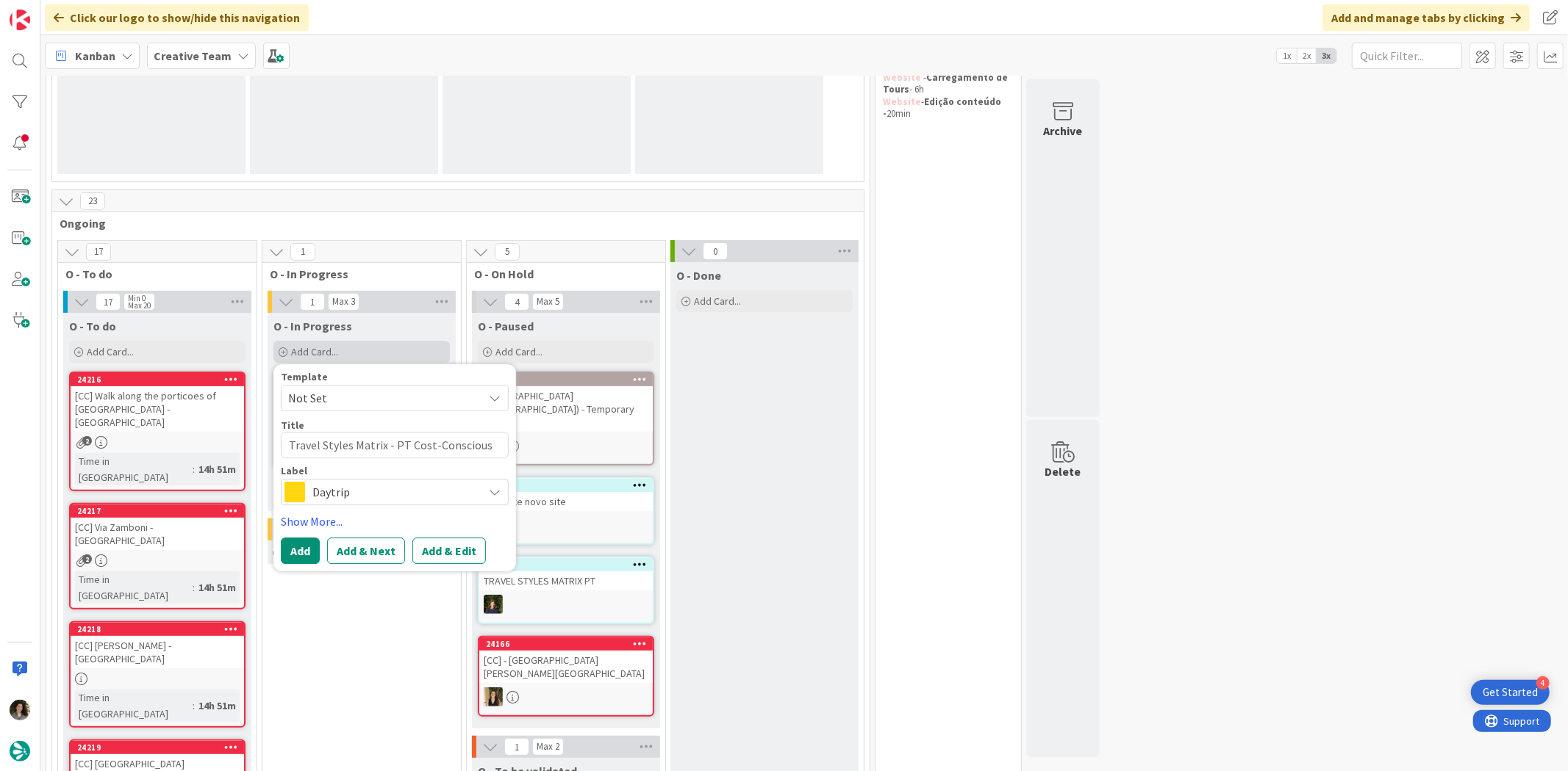
type textarea "Travel Styles Matrix - PT Cost-Conscious R"
type textarea "x"
type textarea "Travel Styles Matrix - PT Cost-Conscious Re"
type textarea "x"
type textarea "Travel Styles Matrix - PT Cost-Conscious Rev"
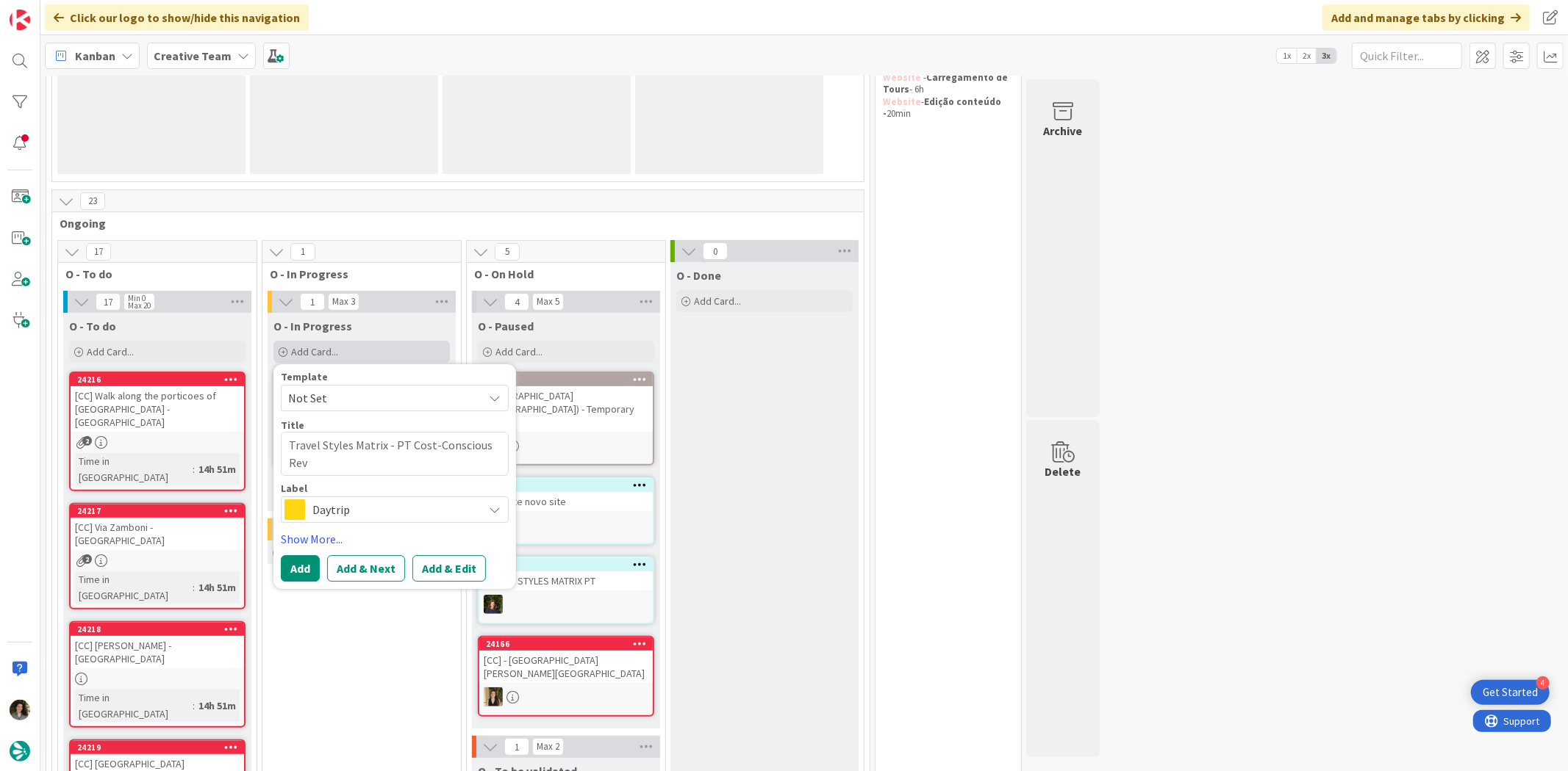
type textarea "x"
type textarea "Travel Styles Matrix - PT Cost-Conscious Revi"
type textarea "x"
type textarea "Travel Styles Matrix - PT Cost-Conscious [PERSON_NAME]"
type textarea "x"
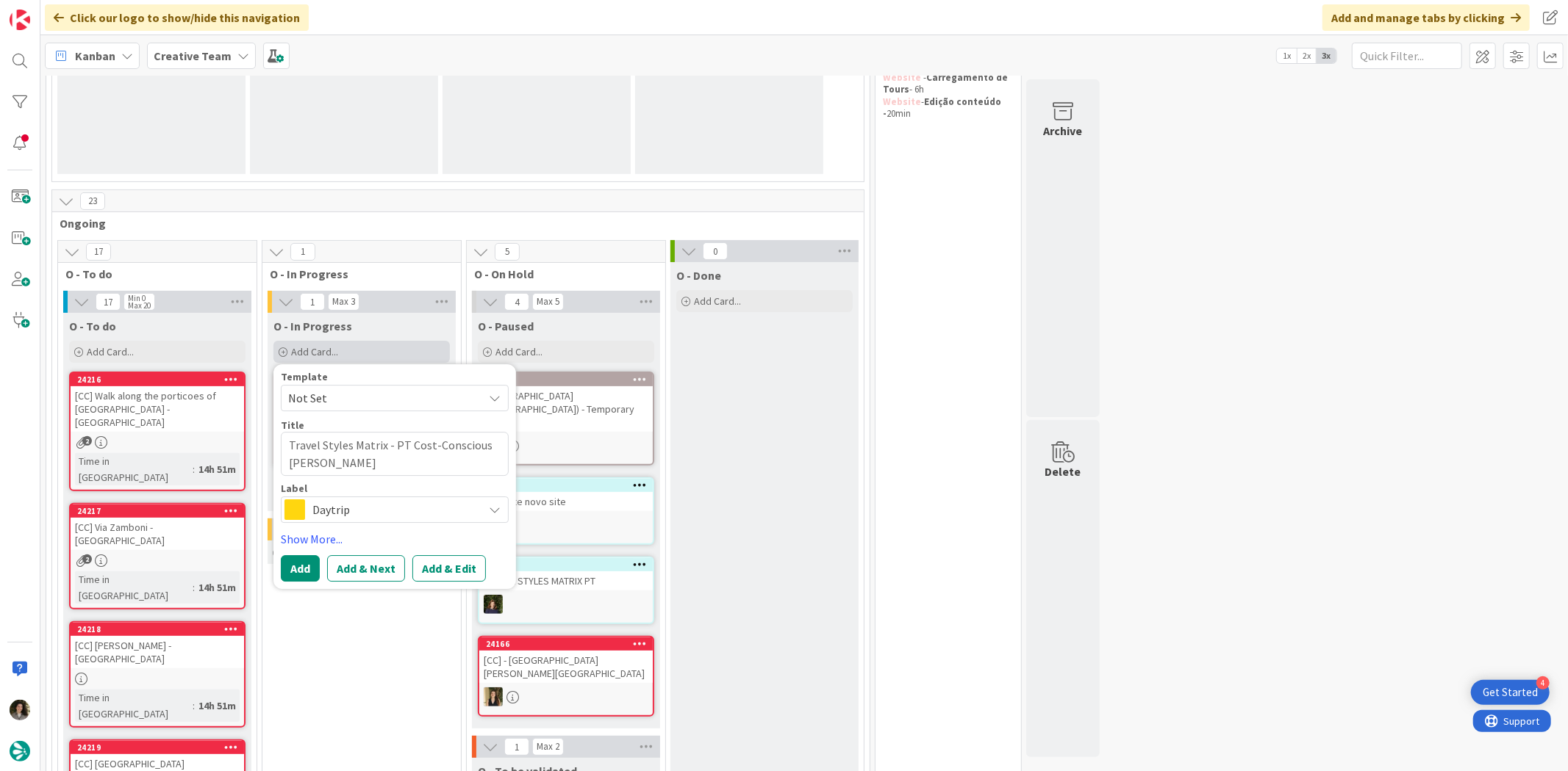
type textarea "Travel Styles Matrix - PT Cost-Conscious Revisi"
type textarea "x"
type textarea "Travel Styles Matrix - PT Cost-Conscious Revisio"
type textarea "x"
type textarea "Travel Styles Matrix - PT Cost-Conscious Revision"
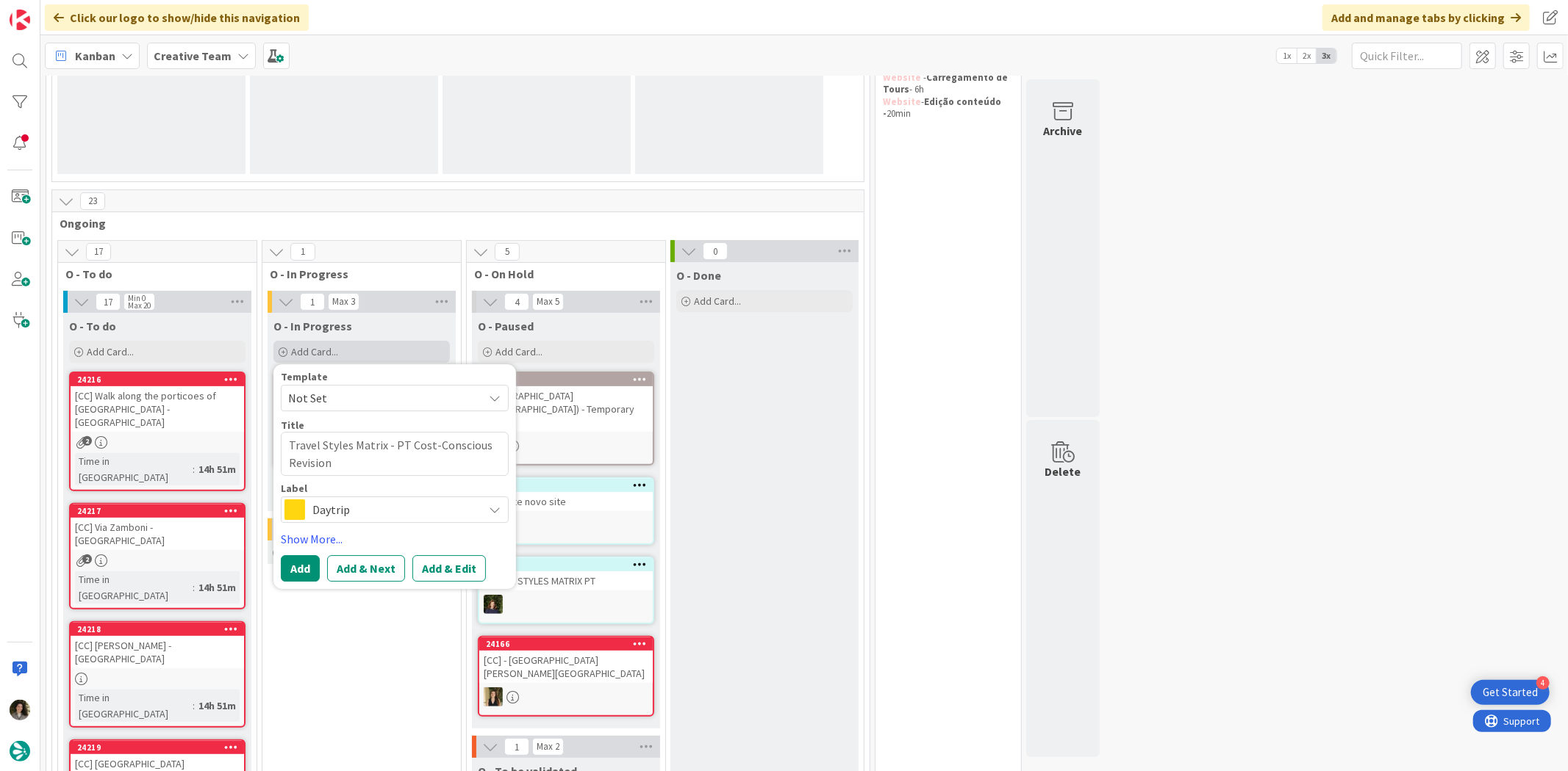
type textarea "x"
type textarea "Travel Styles Matrix - PT Cost-Conscious Revision"
type textarea "x"
type textarea "Travel Styles Matrix - PT Cost-Conscious Revision +"
type textarea "x"
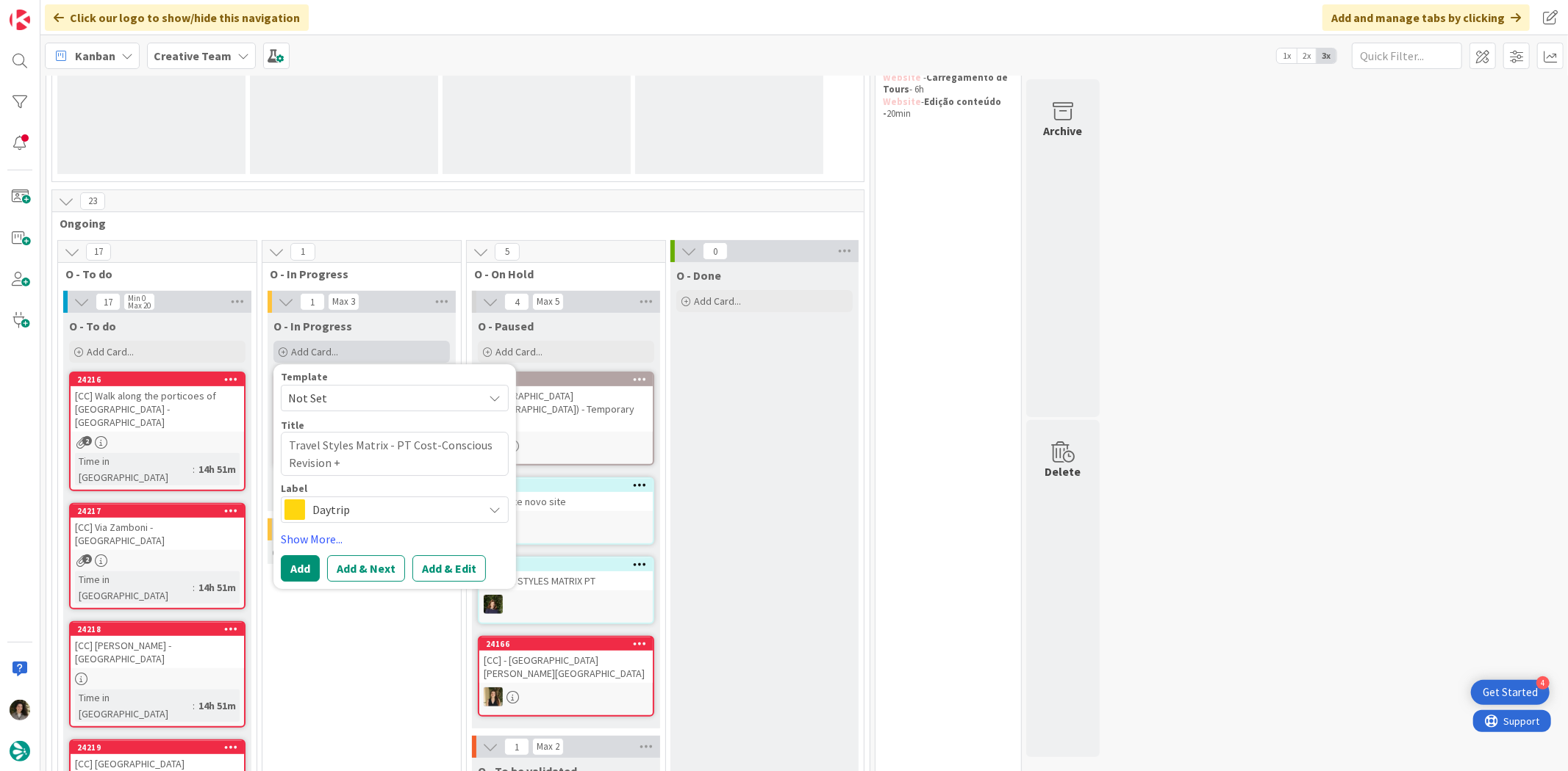
type textarea "Travel Styles Matrix - PT Cost-Conscious Revision +"
type textarea "x"
type textarea "Travel Styles Matrix - PT Cost-Conscious Revision + C"
type textarea "x"
type textarea "Travel Styles Matrix - PT Cost-Conscious Revision + C&"
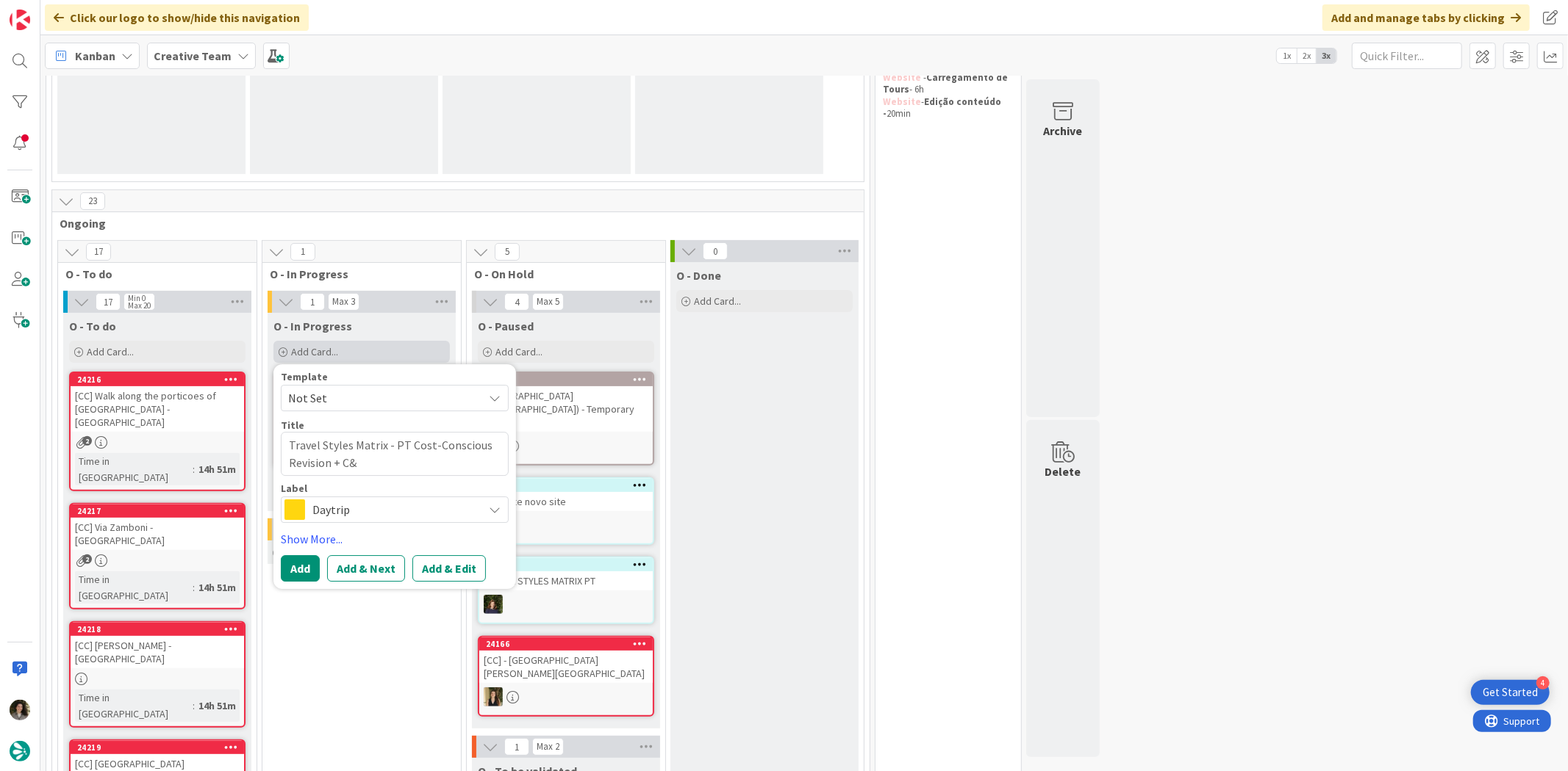
type textarea "x"
type textarea "Travel Styles Matrix - PT Cost-Conscious Revision + C&A"
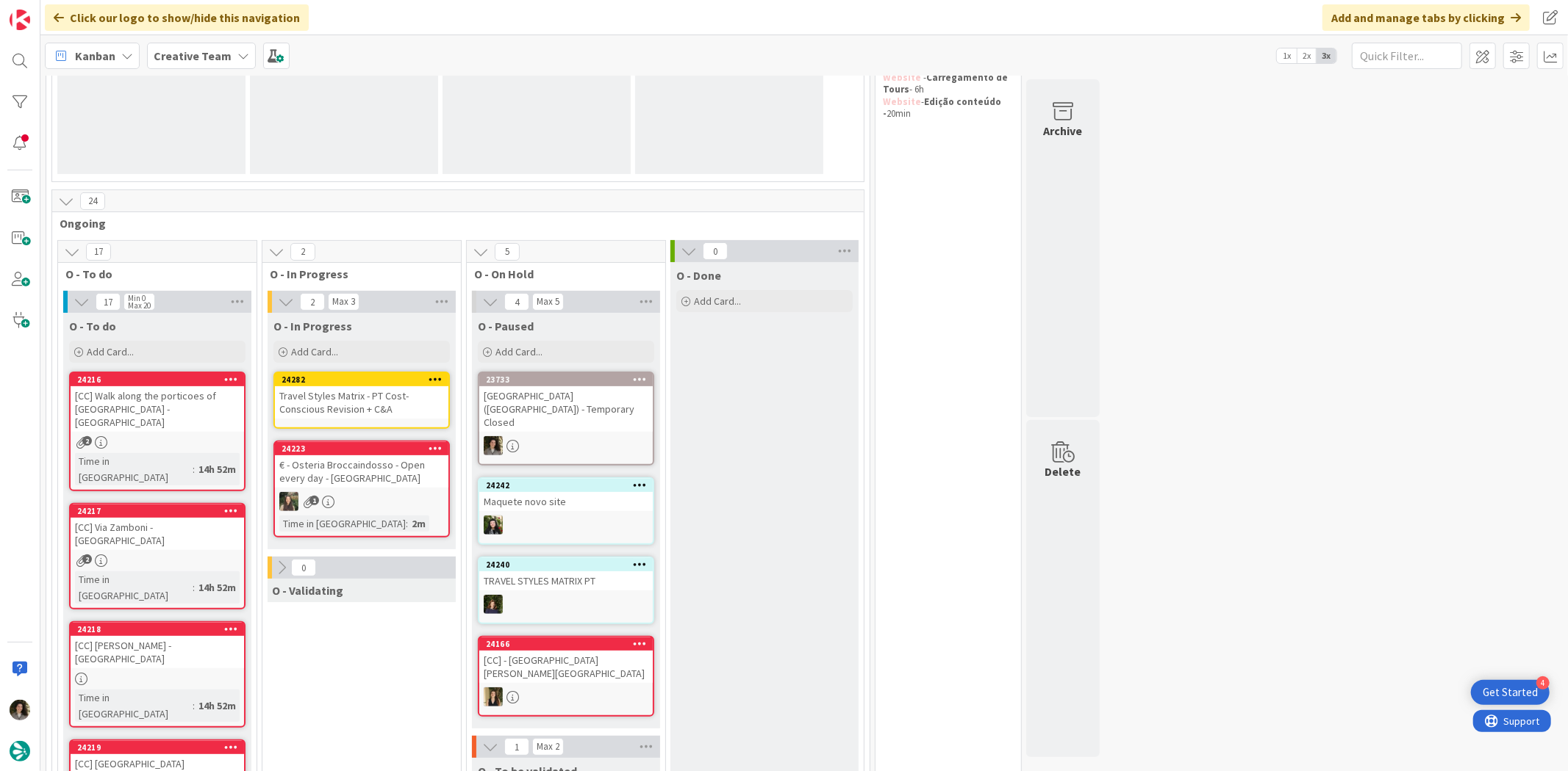
click at [327, 388] on div "Travel Styles Matrix - PT Cost-Conscious Revision + C&A" at bounding box center [361, 403] width 173 height 32
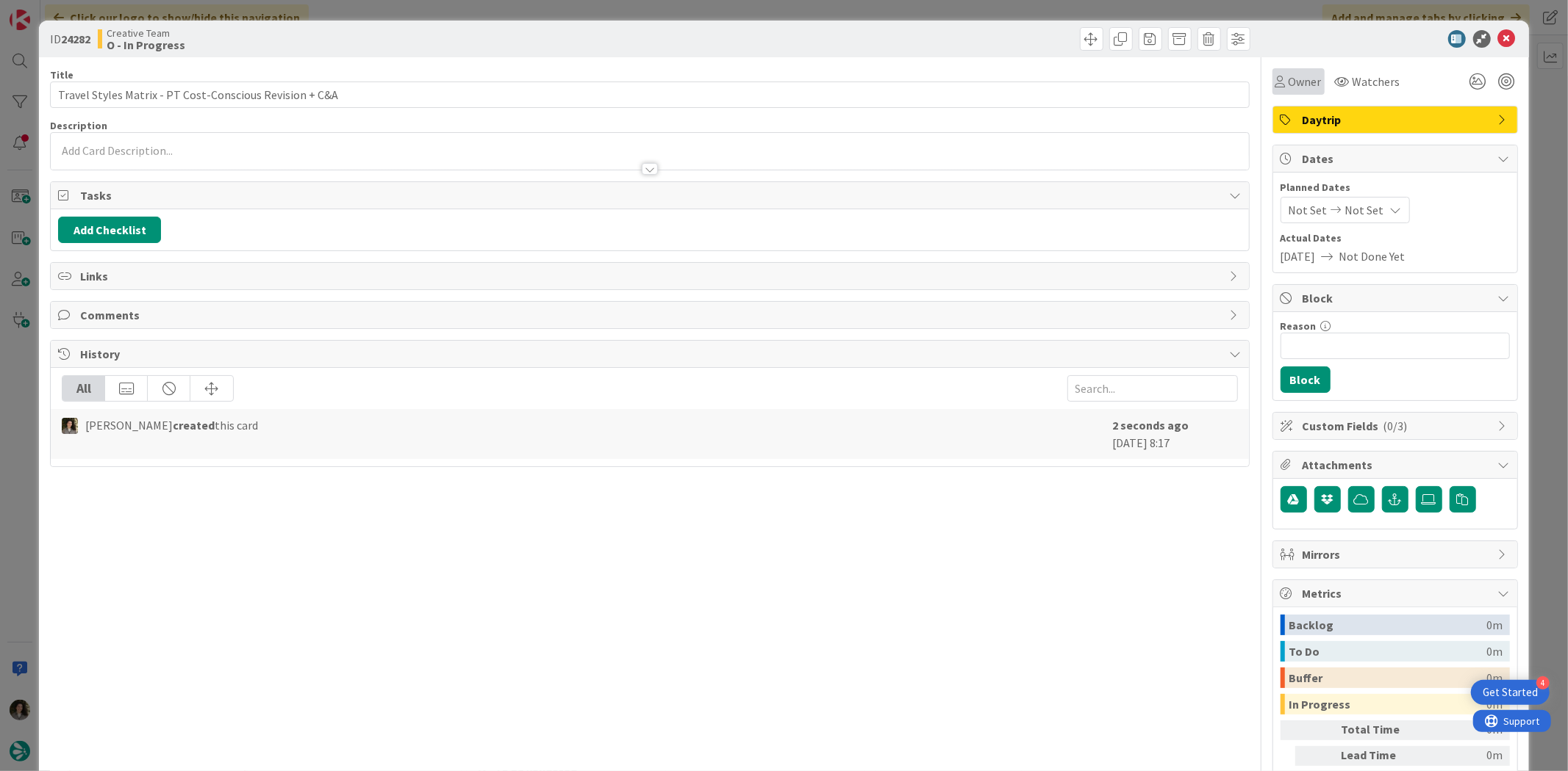
click at [906, 83] on span "Owner" at bounding box center [1304, 82] width 33 height 18
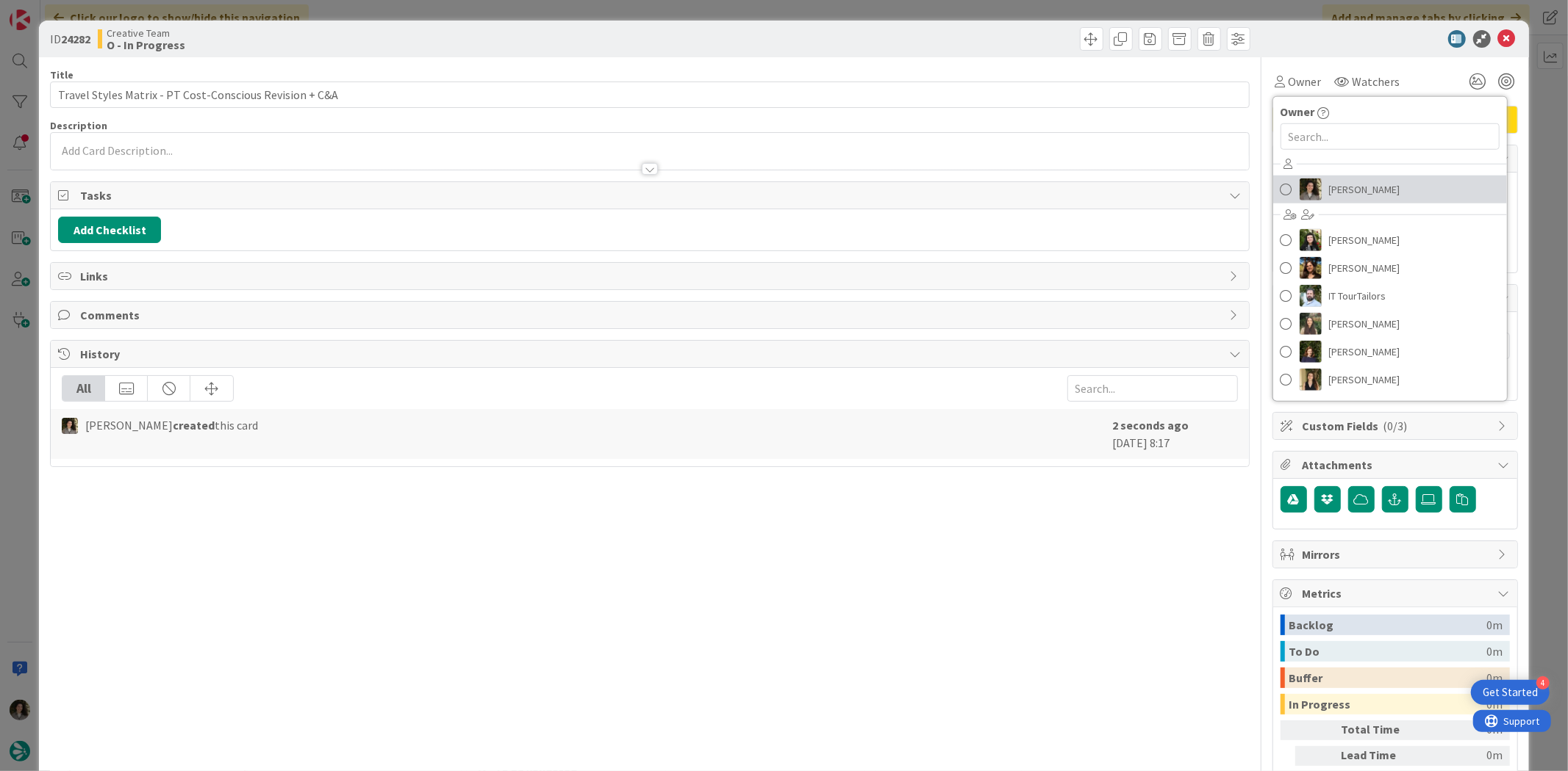
click at [906, 182] on span "[PERSON_NAME]" at bounding box center [1364, 190] width 72 height 22
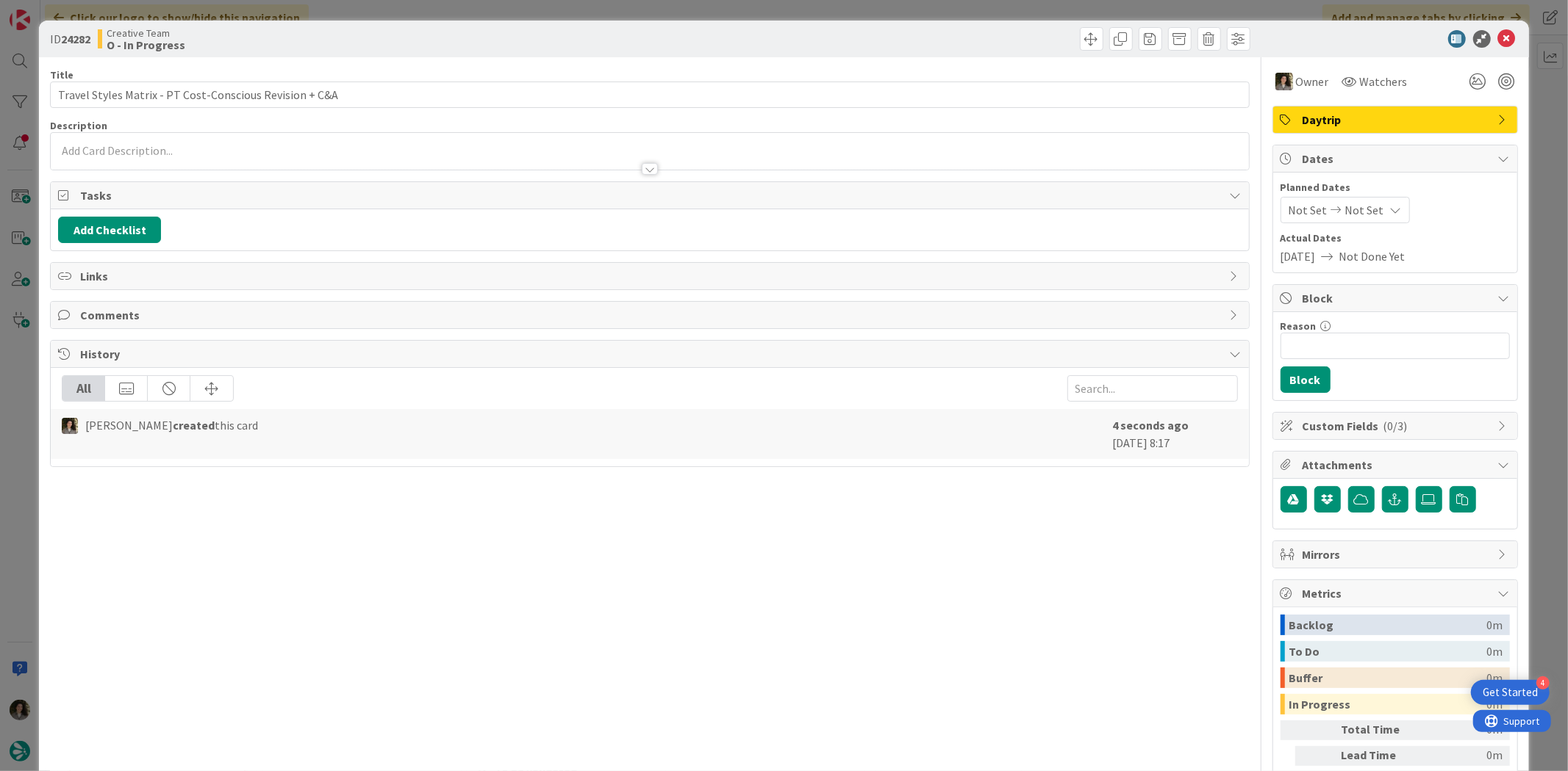
click at [906, 128] on div "Daytrip" at bounding box center [1395, 120] width 244 height 27
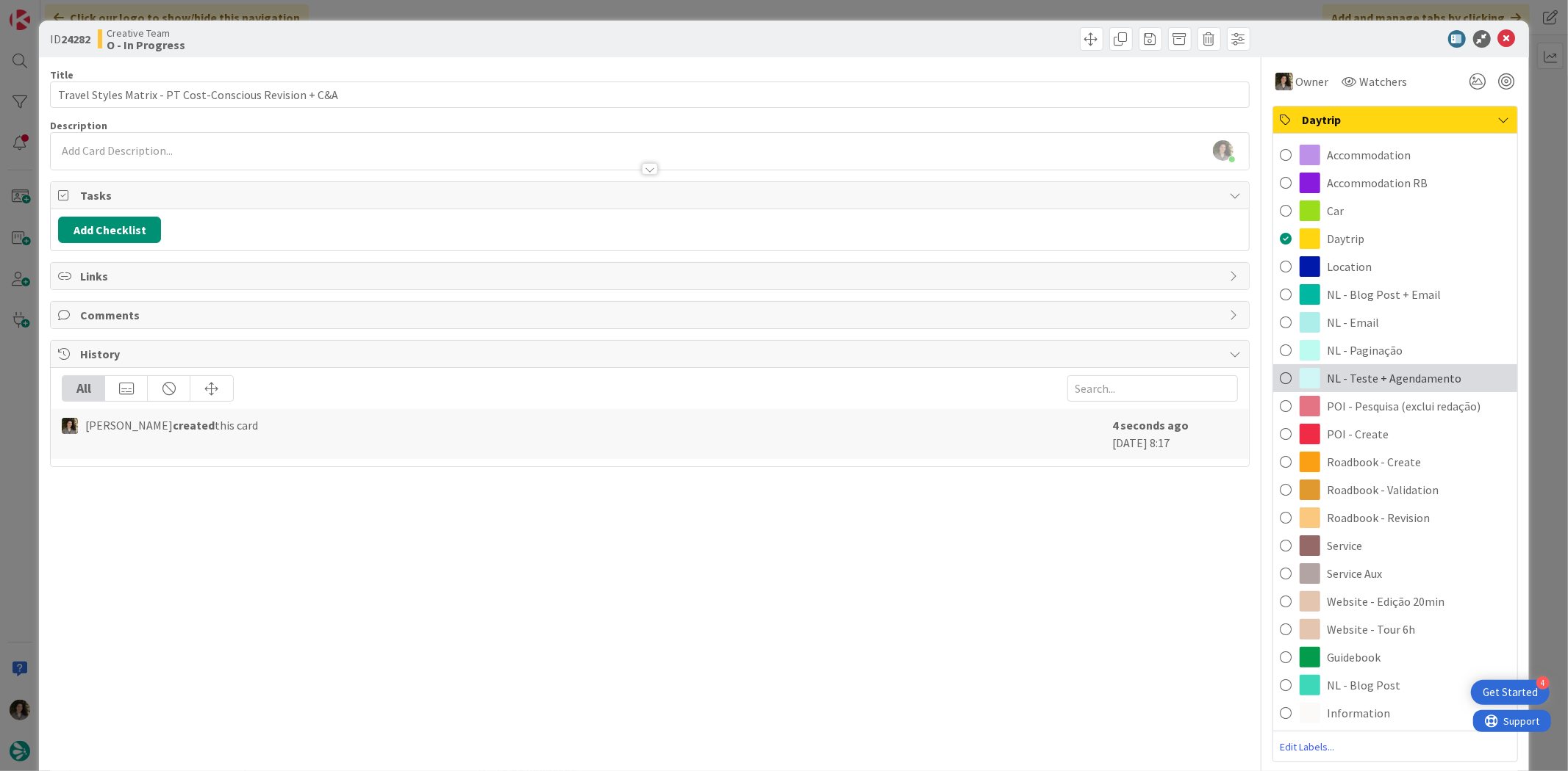
click at [906, 380] on span "NL - Teste + Agendamento" at bounding box center [1395, 378] width 134 height 18
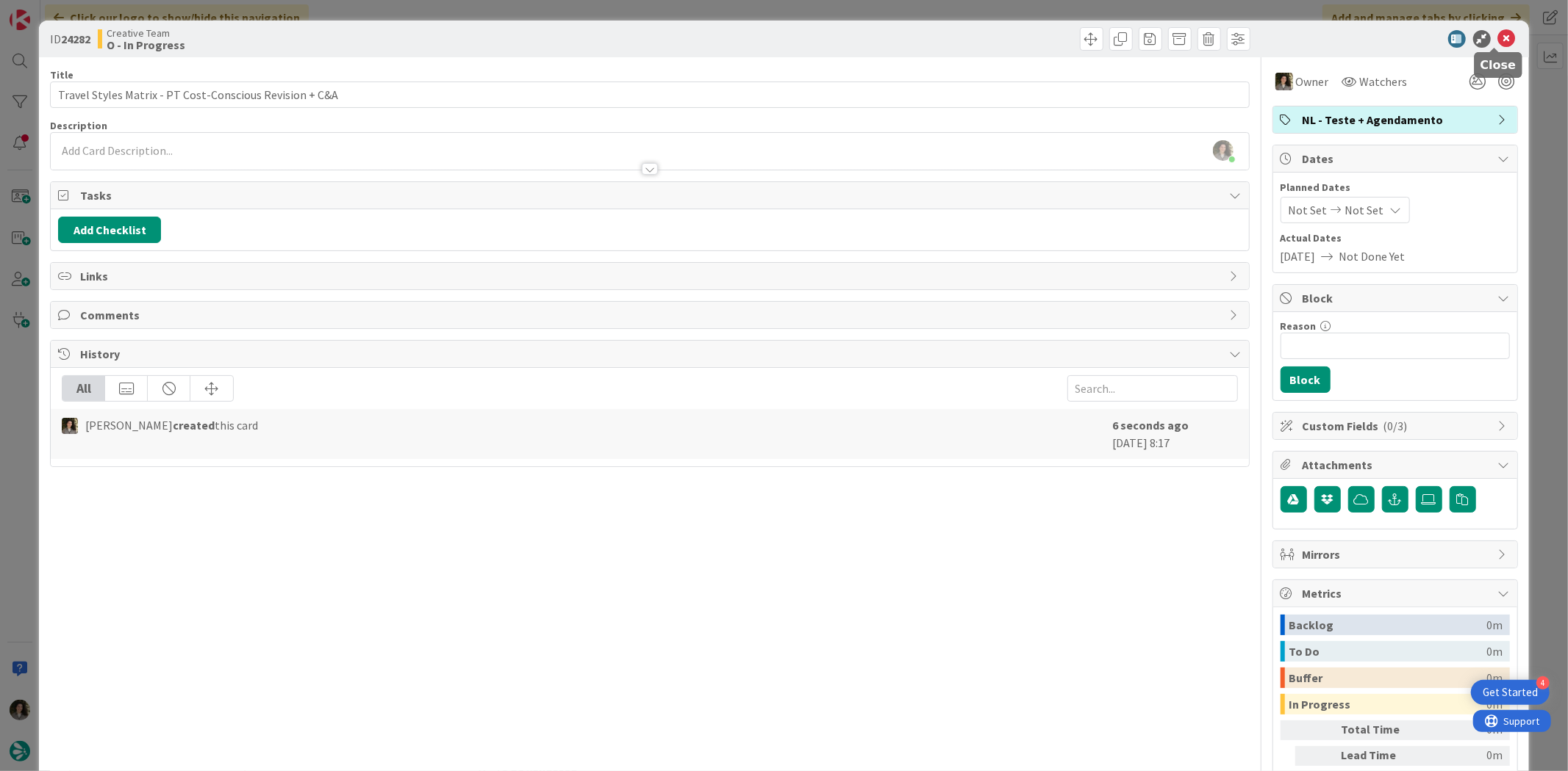
click at [906, 42] on icon at bounding box center [1507, 39] width 18 height 18
